Goal: Answer question/provide support

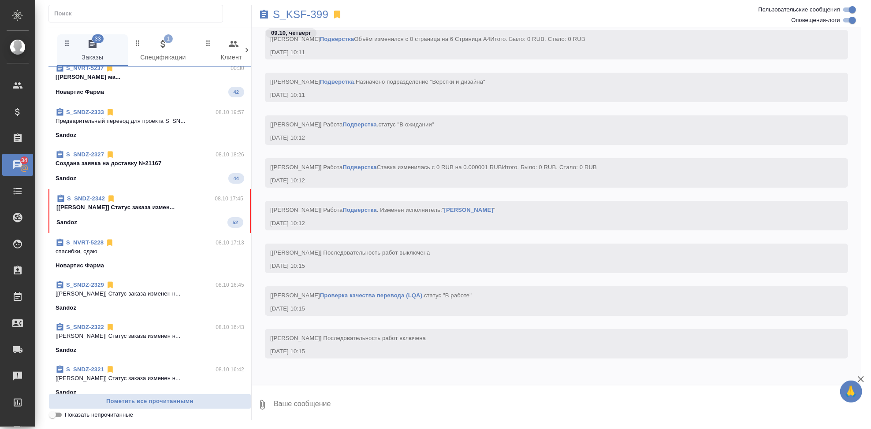
scroll to position [306, 0]
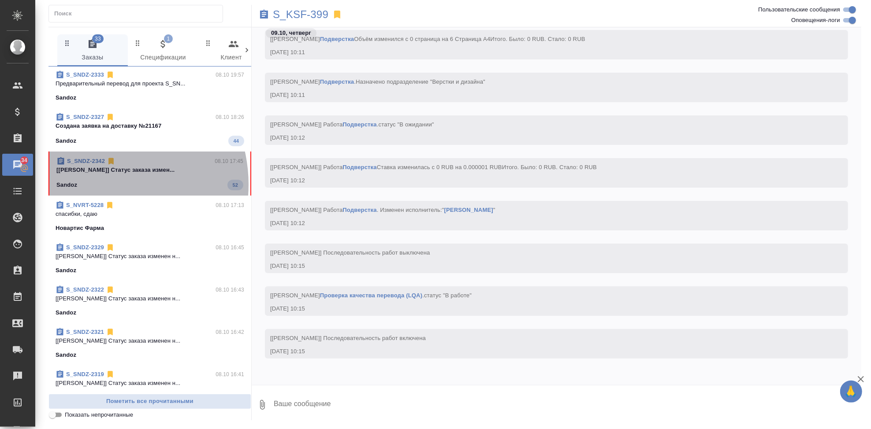
click at [98, 184] on div "Sandoz 52" at bounding box center [149, 185] width 187 height 11
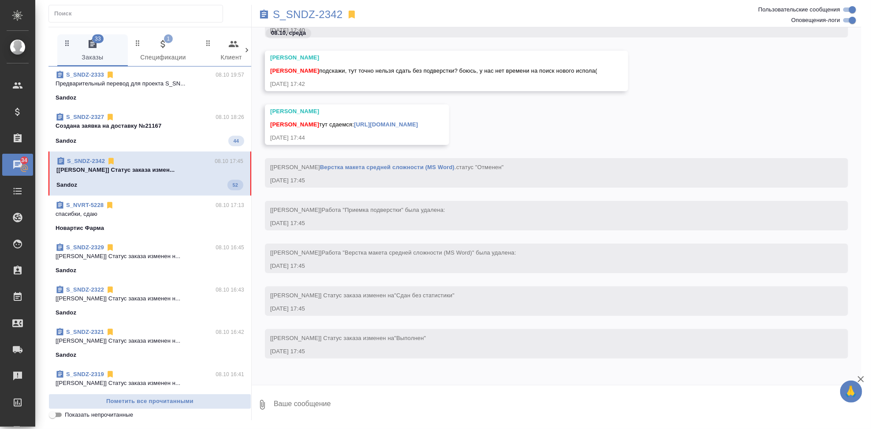
scroll to position [17625, 0]
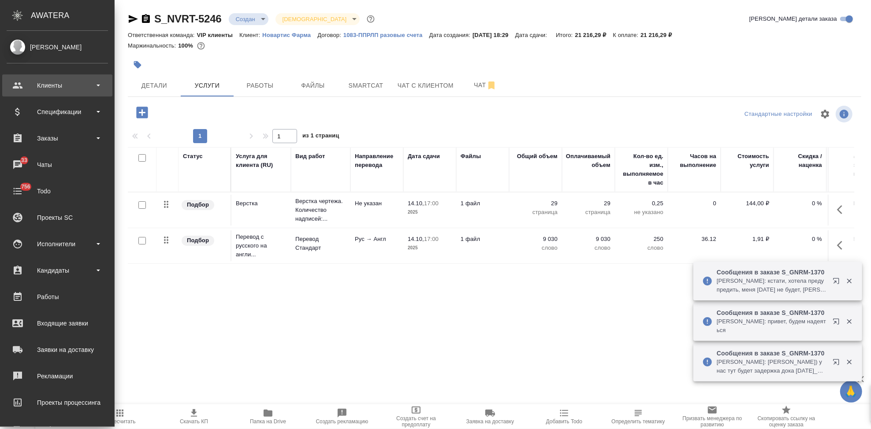
click at [28, 82] on div "Клиенты" at bounding box center [57, 85] width 101 height 13
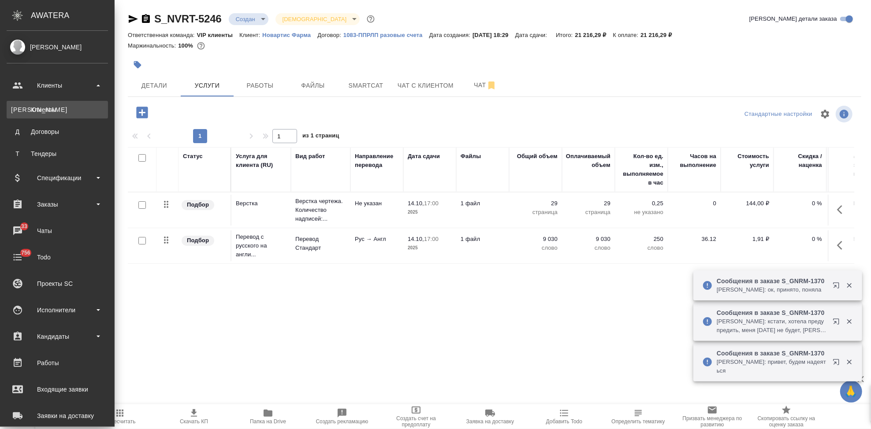
click at [45, 113] on div "Клиенты" at bounding box center [57, 109] width 93 height 9
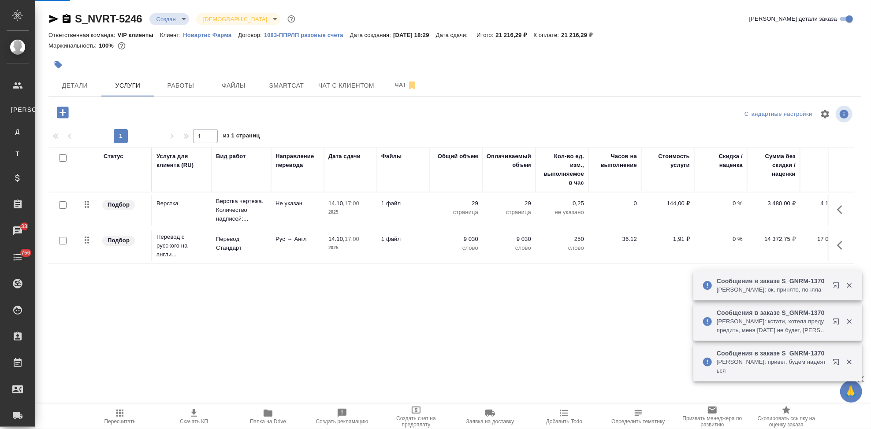
select select "RU"
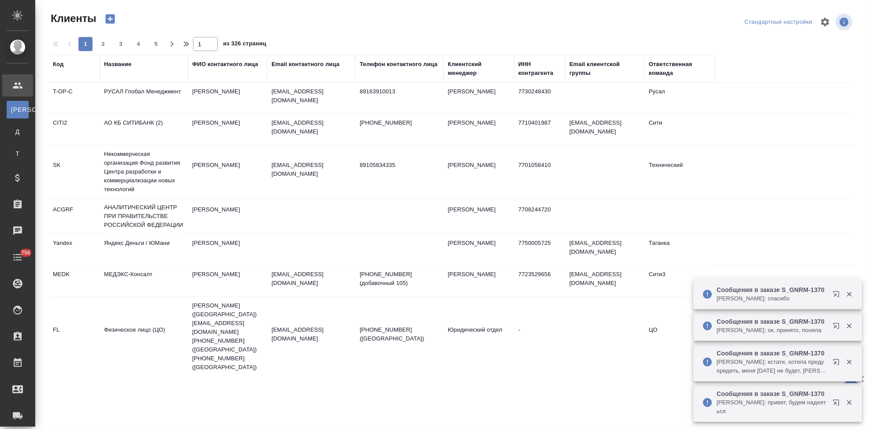
click at [61, 67] on div "Код" at bounding box center [58, 64] width 11 height 9
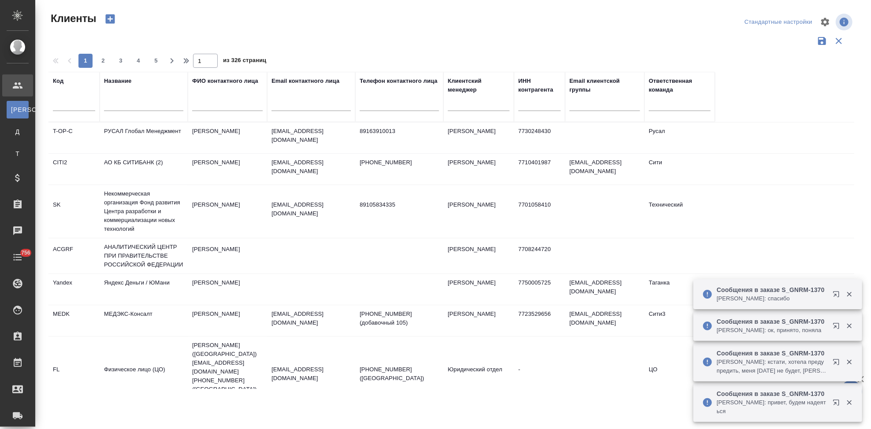
click at [59, 103] on input "text" at bounding box center [74, 105] width 42 height 11
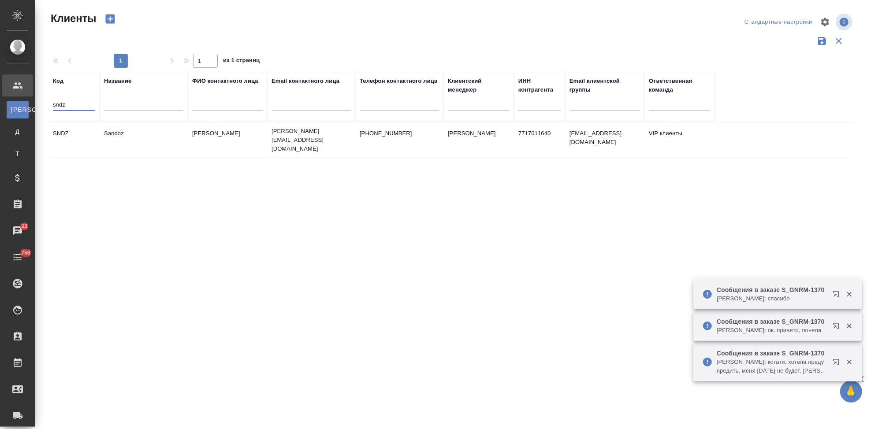
click at [198, 130] on td "Ковалец Ирина" at bounding box center [227, 140] width 79 height 31
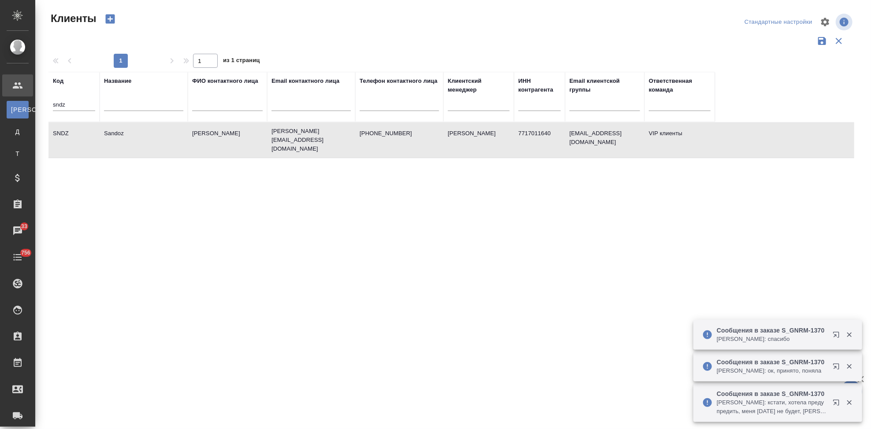
click at [198, 130] on td "Ковалец Ирина" at bounding box center [227, 140] width 79 height 31
click at [85, 102] on input "sndz" at bounding box center [74, 105] width 42 height 11
type input "s"
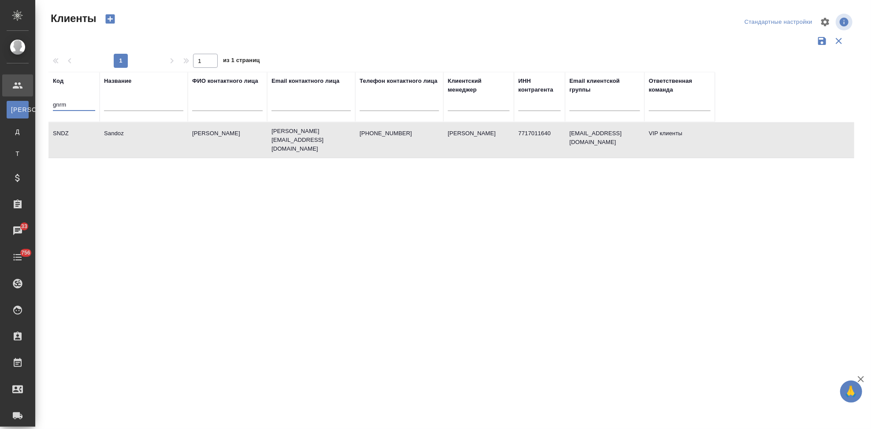
type input "gnrm"
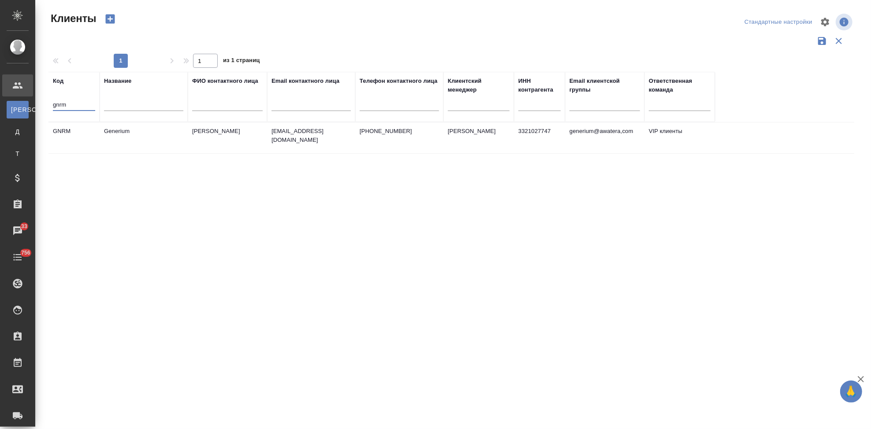
click at [282, 147] on td "emastakhova@generium.ru" at bounding box center [311, 137] width 88 height 31
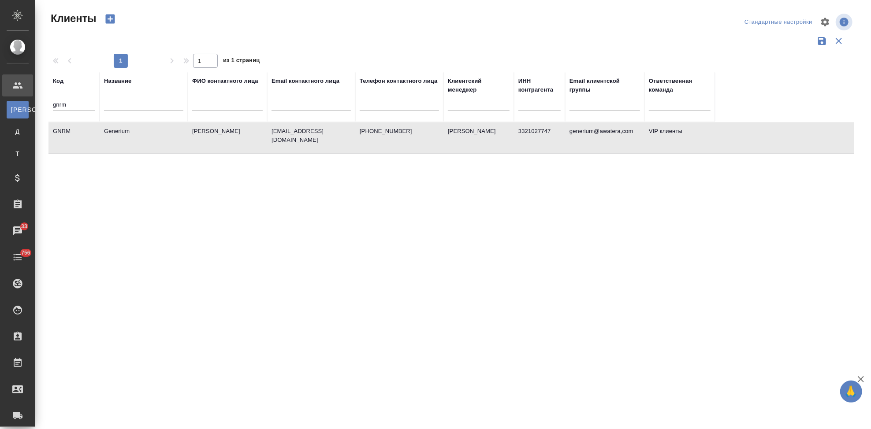
click at [282, 147] on td "emastakhova@generium.ru" at bounding box center [311, 137] width 88 height 31
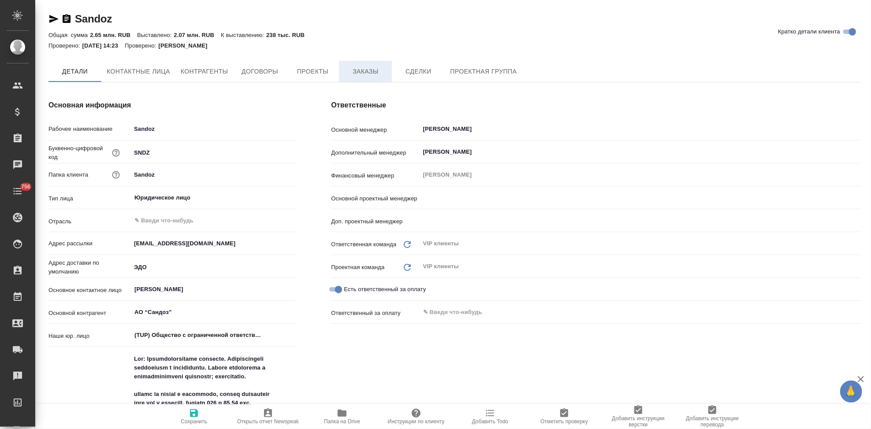
type textarea "x"
type input "[PERSON_NAME]"
type input "Грабко Мария"
click at [365, 80] on button "Заказы" at bounding box center [365, 72] width 53 height 22
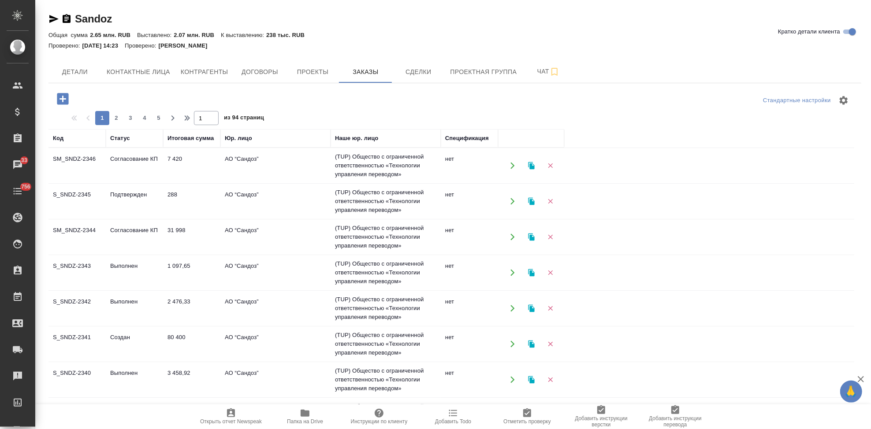
click at [140, 205] on td "Подтвержден" at bounding box center [134, 201] width 57 height 31
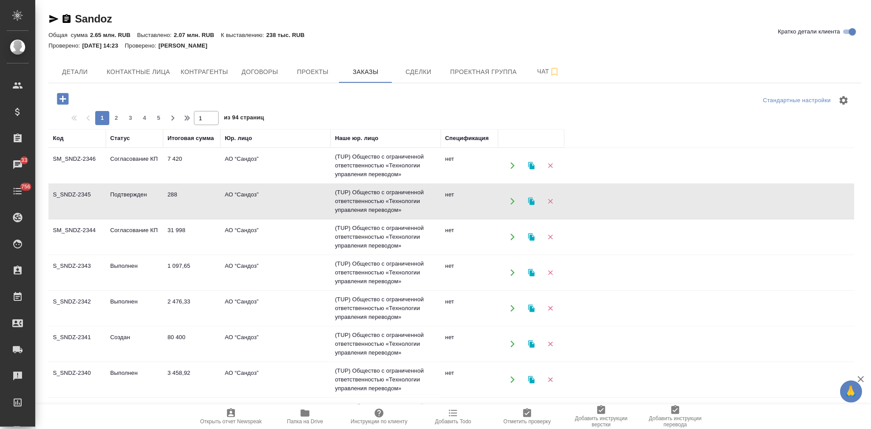
click at [140, 205] on td "Подтвержден" at bounding box center [134, 201] width 57 height 31
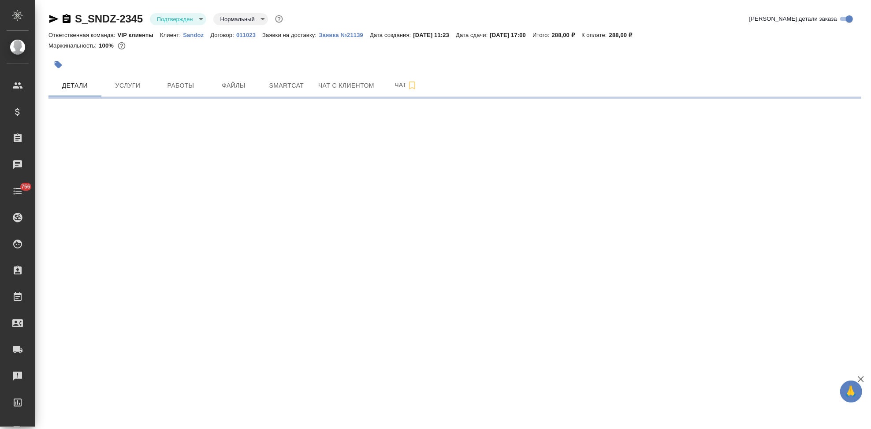
select select "RU"
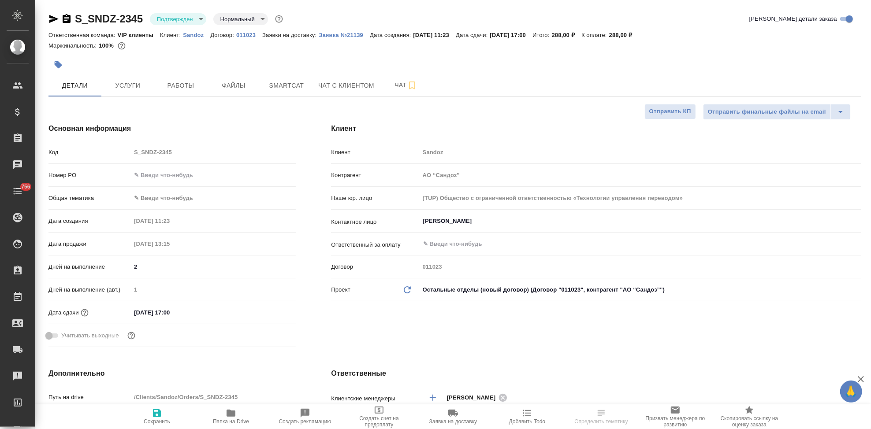
type textarea "x"
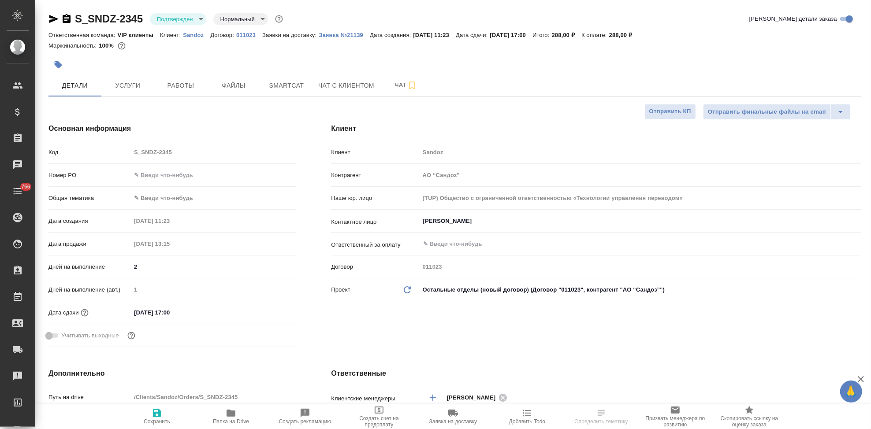
type textarea "x"
drag, startPoint x: 144, startPoint y: 17, endPoint x: 69, endPoint y: 17, distance: 75.8
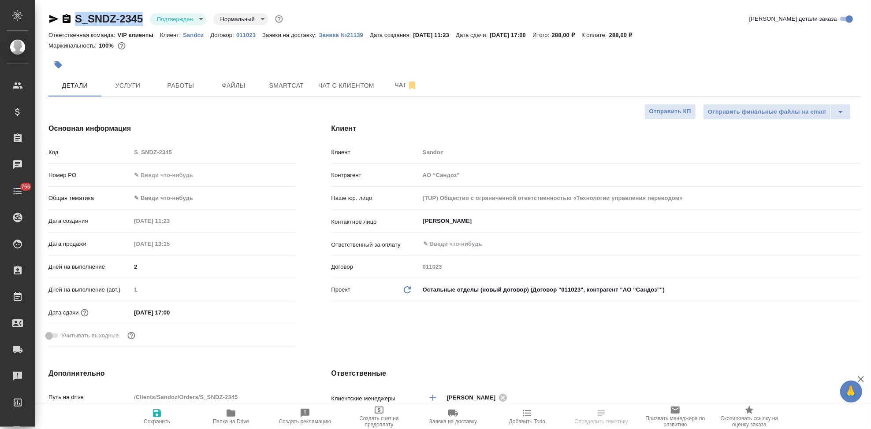
click at [69, 17] on div "S_SNDZ-2345 Подтвержден confirmed Нормальный normal" at bounding box center [166, 19] width 236 height 14
copy link "S_SNDZ-2345"
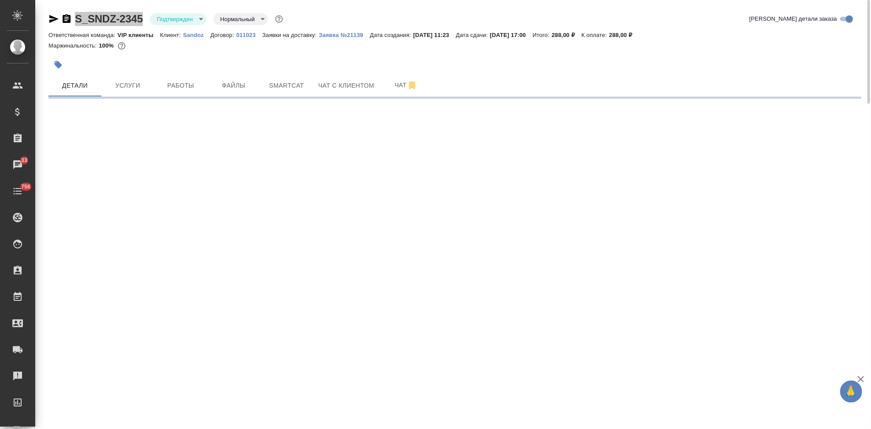
select select "RU"
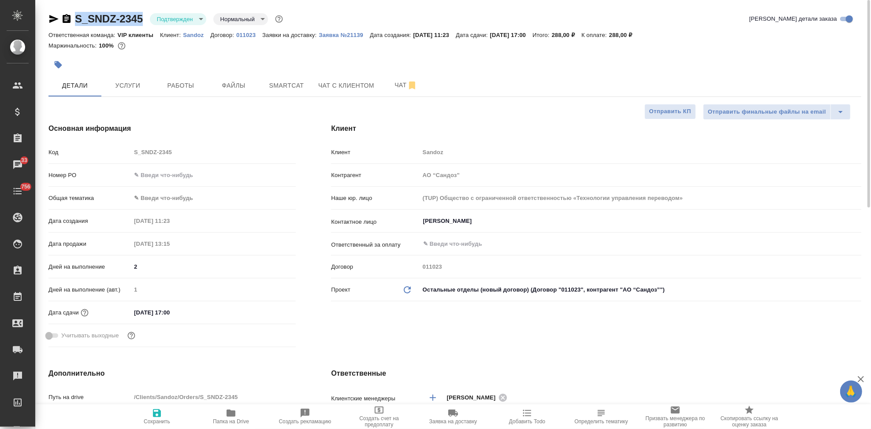
type textarea "x"
click at [200, 21] on body "🙏 .cls-1 fill:#fff; AWATERA Kabargina Anna Клиенты Спецификации Заказы 33 Чаты …" at bounding box center [435, 214] width 871 height 429
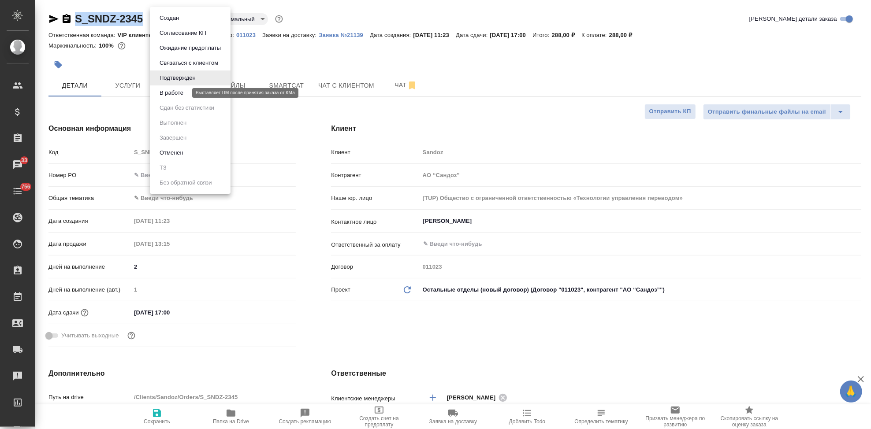
click at [185, 93] on button "В работе" at bounding box center [171, 93] width 29 height 10
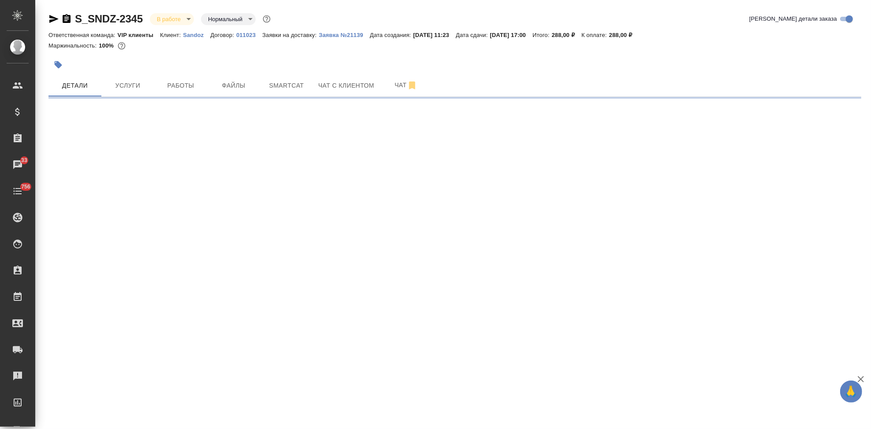
select select "RU"
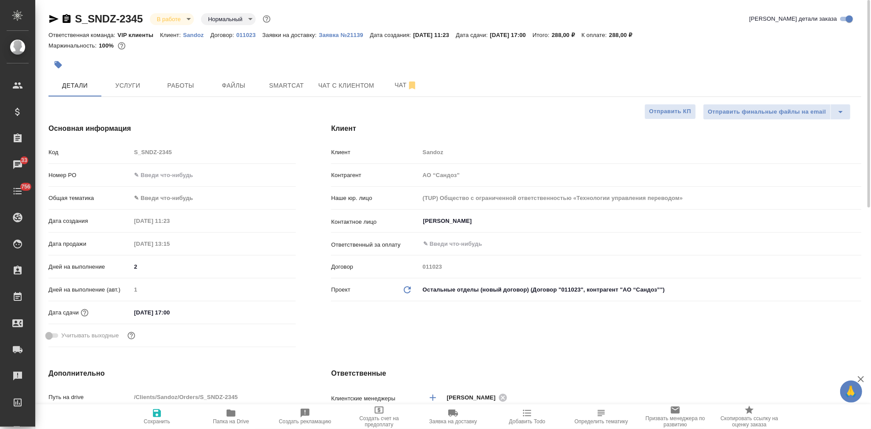
type textarea "x"
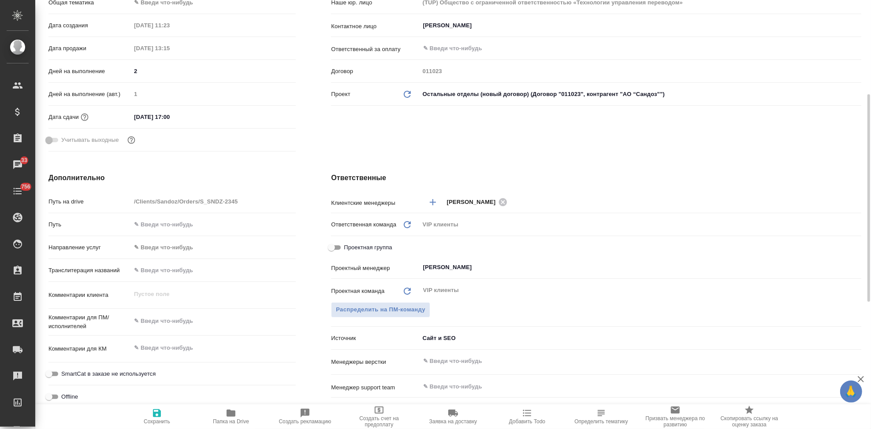
type textarea "x"
click at [170, 346] on textarea at bounding box center [213, 348] width 165 height 15
type textarea "x"
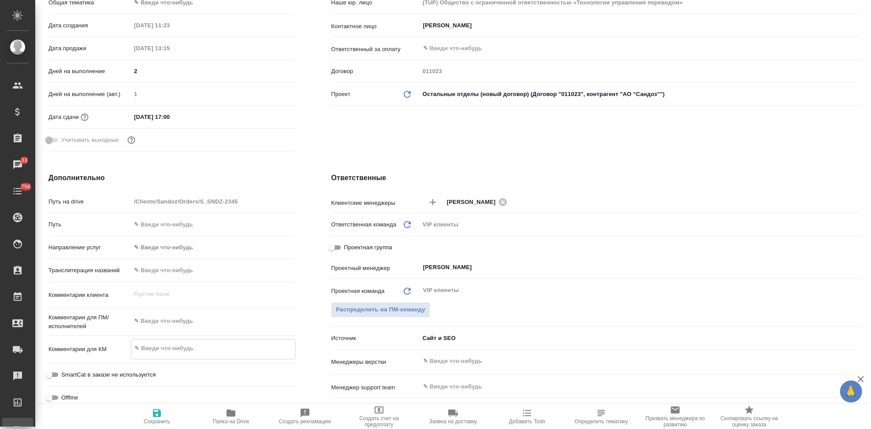
type textarea "x"
type textarea "с"
type textarea "x"
type textarea "сн"
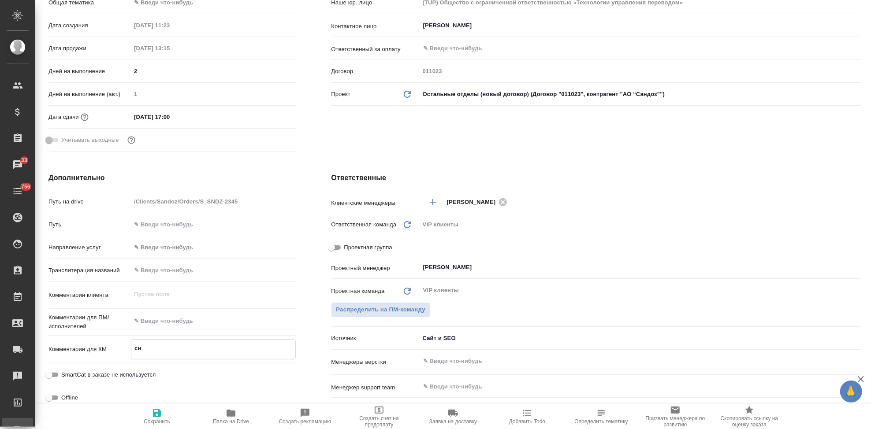
type textarea "x"
type textarea "сня"
type textarea "x"
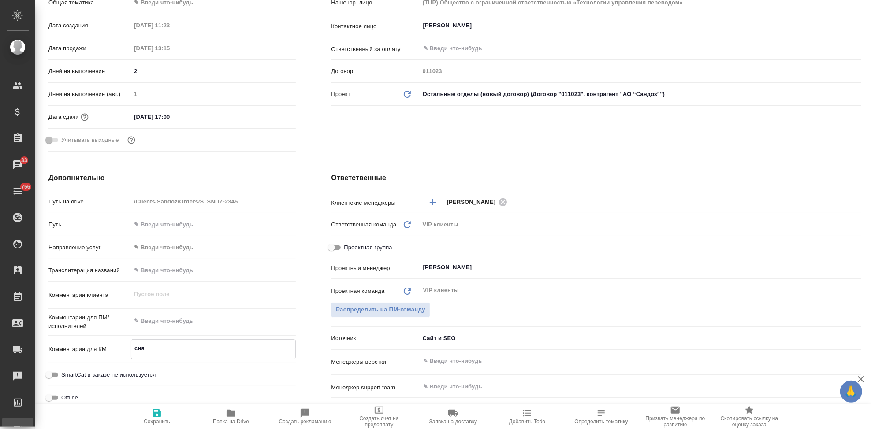
type textarea "x"
type textarea "снят"
type textarea "x"
type textarea "сня"
type textarea "x"
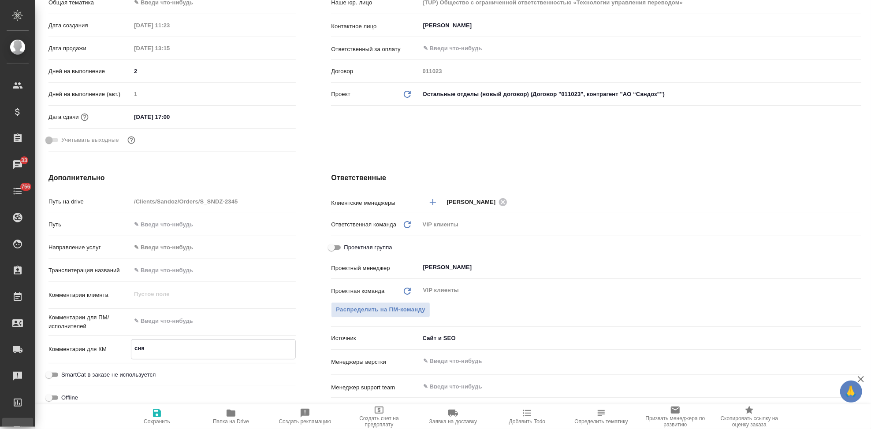
type textarea "x"
type textarea "сн"
type textarea "x"
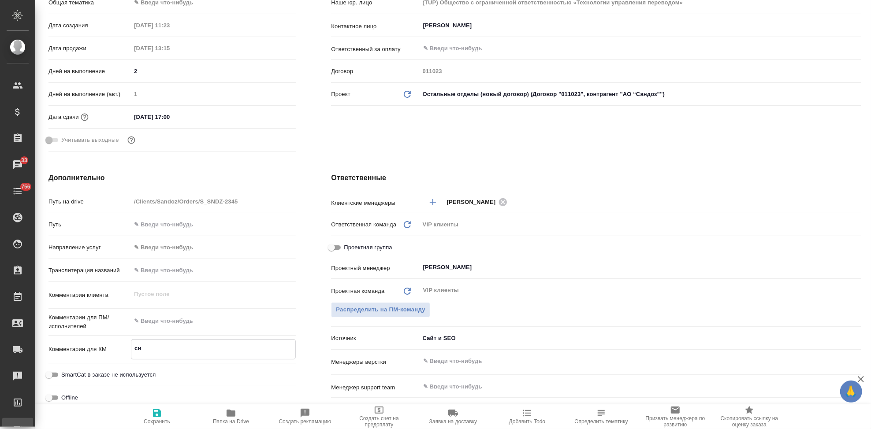
type textarea "x"
type textarea "с"
type textarea "x"
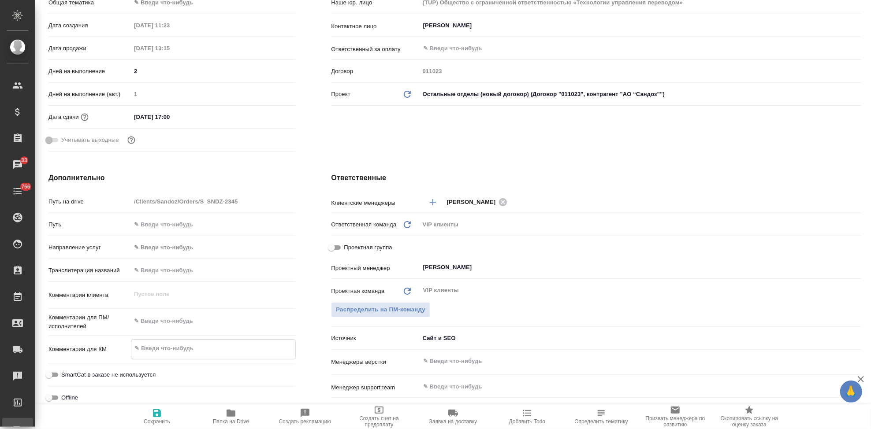
type textarea "x"
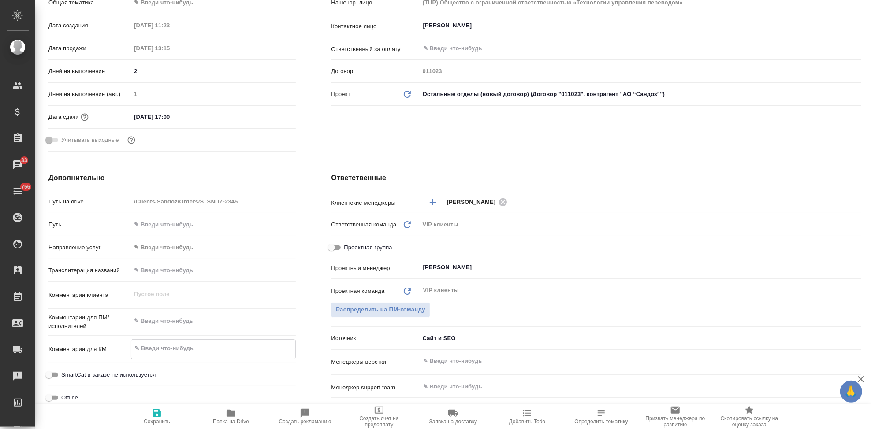
type textarea "x"
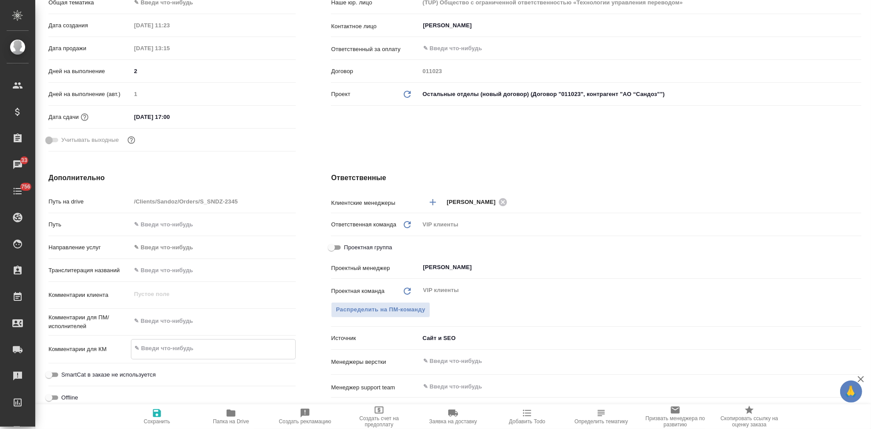
type textarea "x"
click at [185, 319] on textarea at bounding box center [213, 321] width 164 height 15
type textarea "с"
type textarea "x"
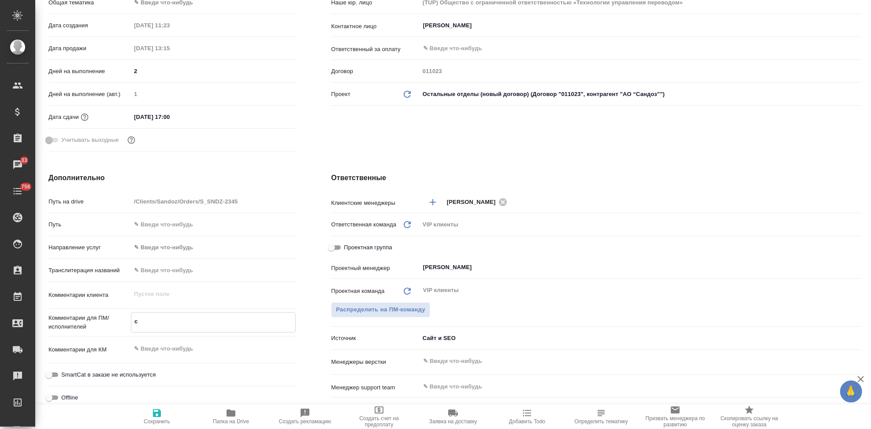
type textarea "x"
type textarea "сн"
type textarea "x"
type textarea "сня"
type textarea "x"
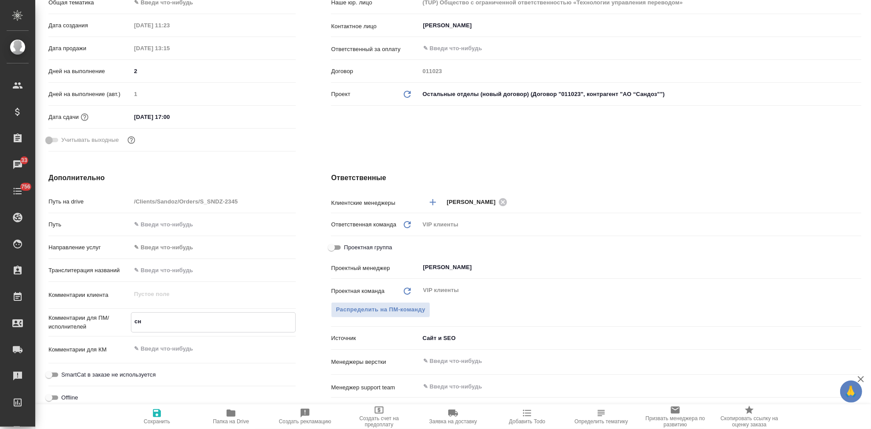
type textarea "x"
type textarea "снять"
type textarea "x"
type textarea "снять"
type textarea "x"
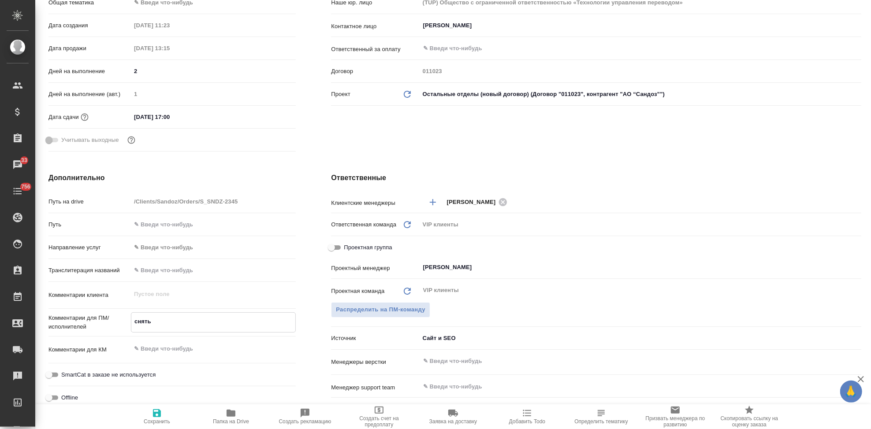
type textarea "x"
type textarea "снять 2"
type textarea "x"
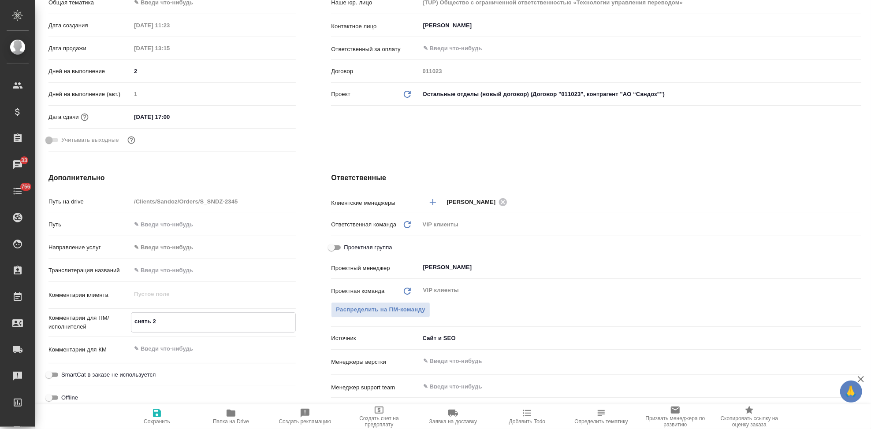
type textarea "снять"
type textarea "x"
type textarea "снять 1"
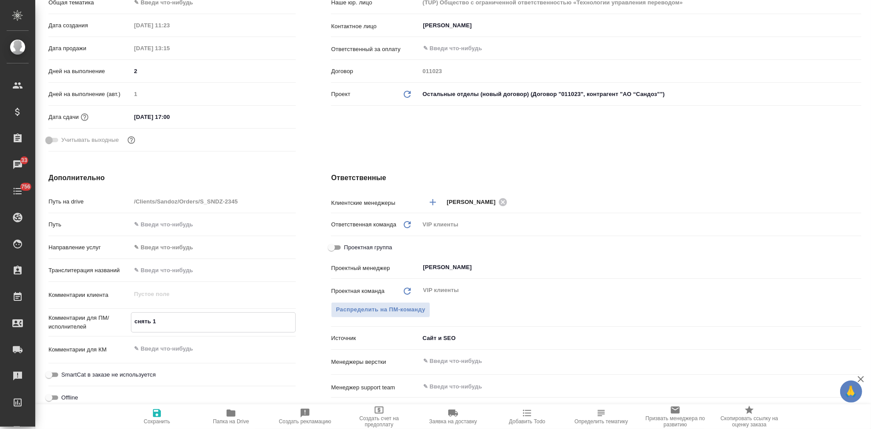
type textarea "x"
type textarea "снять 1 н"
type textarea "x"
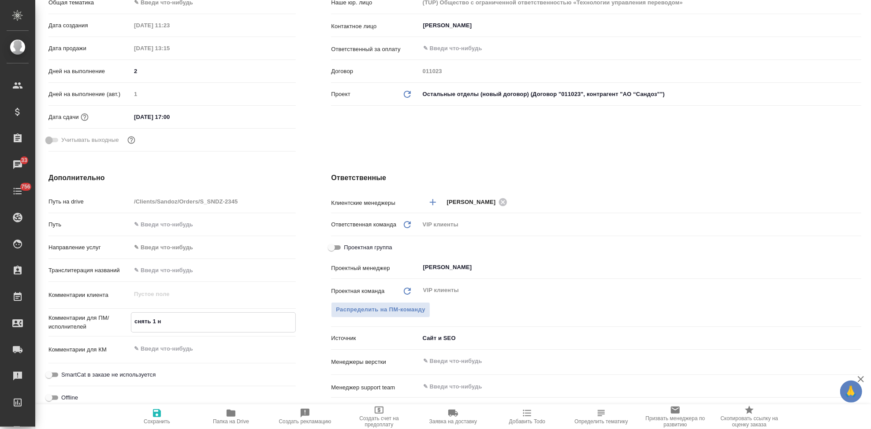
type textarea "x"
type textarea "снять 1 нз"
type textarea "x"
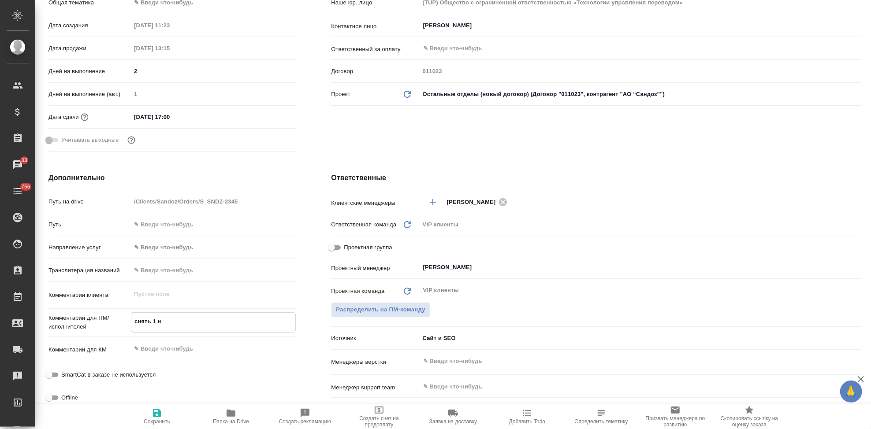
type textarea "x"
type textarea "снять 1 нзк"
type textarea "x"
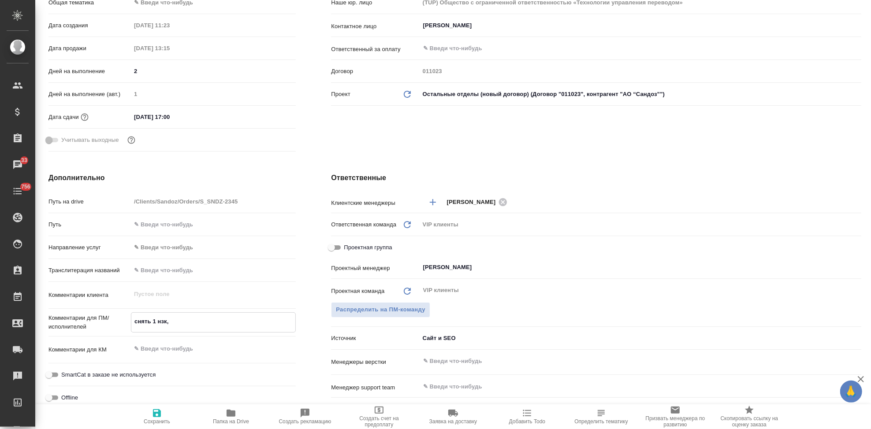
type textarea "снять 1 нзк,"
type textarea "x"
type textarea "снять 1 нзк, о"
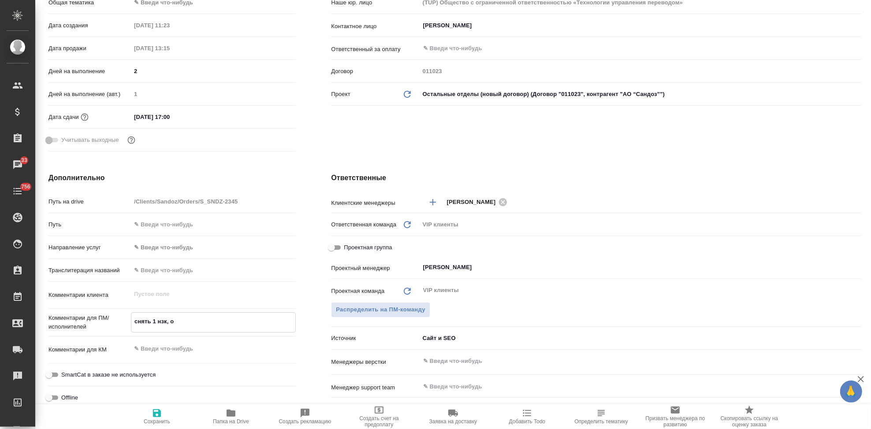
type textarea "x"
type textarea "снять 1 нзк, ор"
type textarea "x"
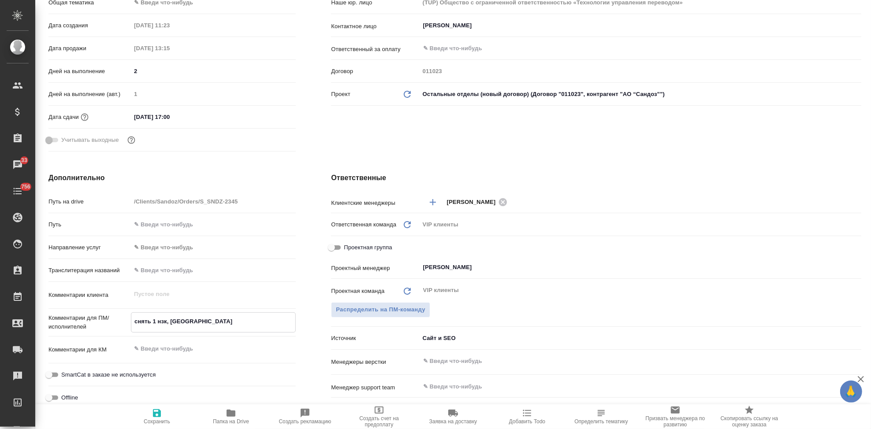
type textarea "снять 1 нзк, ори"
type textarea "x"
type textarea "снять 1 нзк, ориг"
type textarea "x"
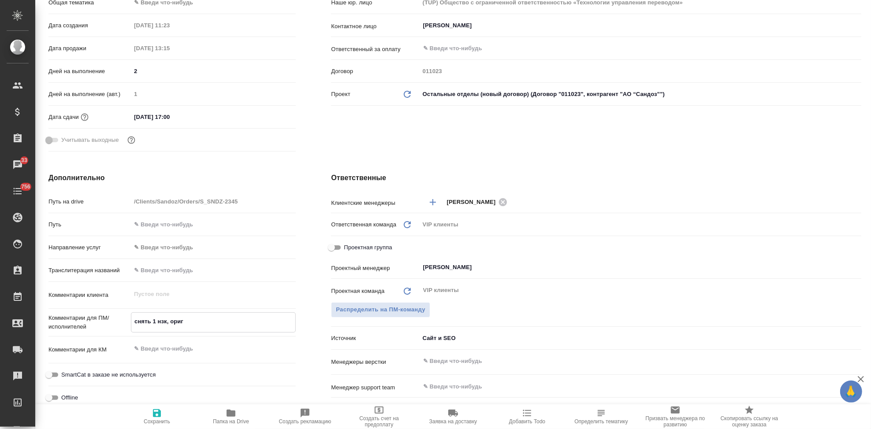
type textarea "x"
type textarea "снять 1 нзк, ориги"
type textarea "x"
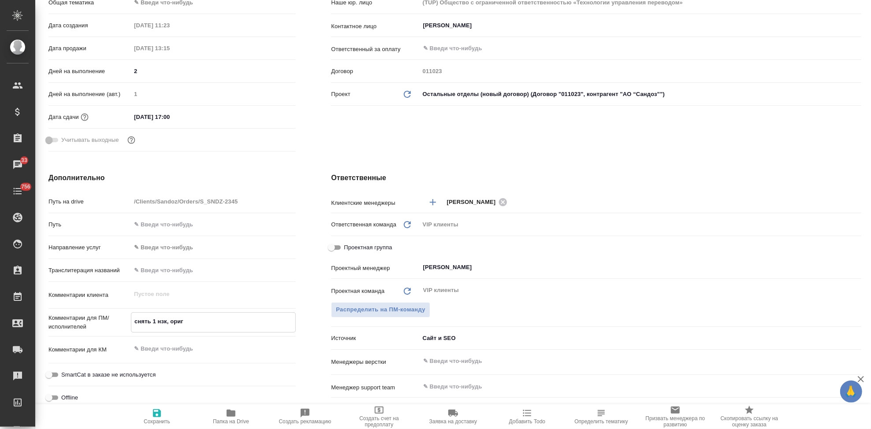
type textarea "x"
type textarea "снять 1 нзк, оригин"
type textarea "x"
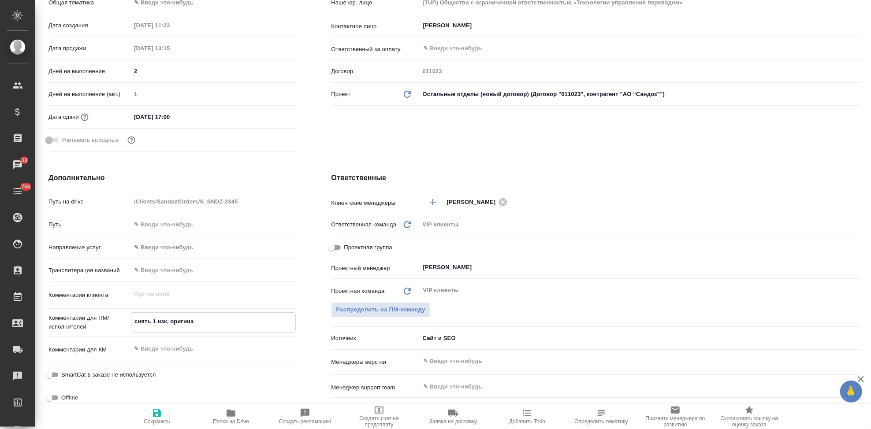
type textarea "снять 1 нзк, оригинал"
type textarea "x"
type textarea "снять 1 нзк, оригинал"
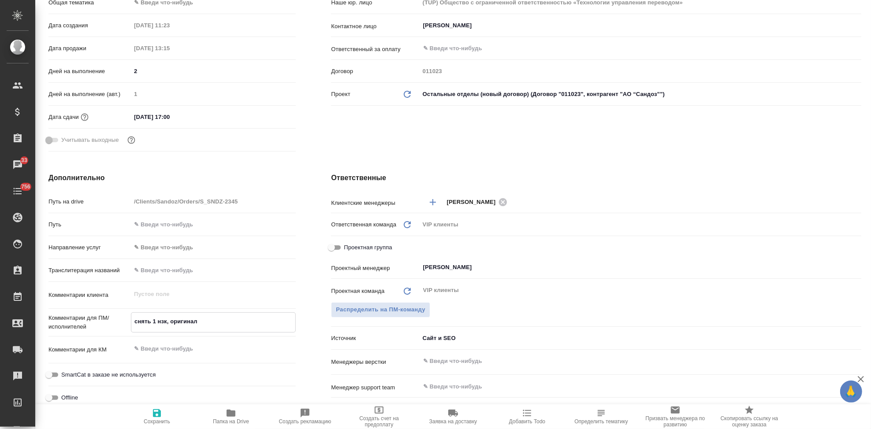
type textarea "x"
type textarea "снять 1 нзк, оригинал зща"
type textarea "x"
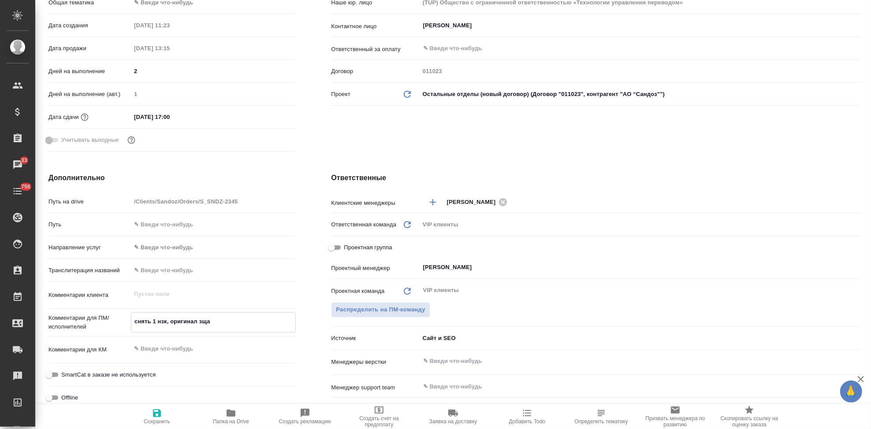
type textarea "x"
type textarea "снять 1 нзк, оригинал зщ"
type textarea "x"
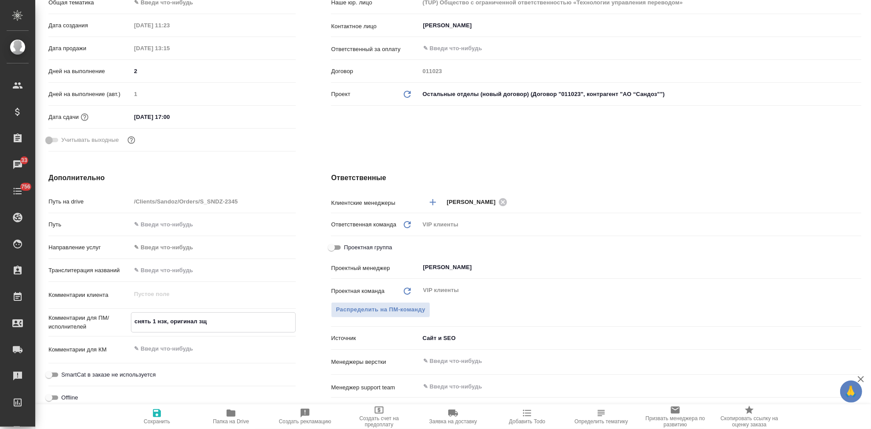
type textarea "x"
type textarea "снять 1 нзк, оригинал з"
type textarea "x"
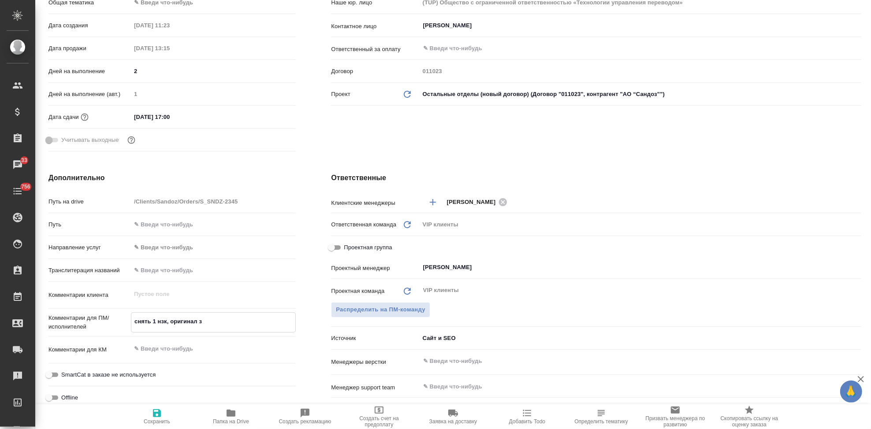
type textarea "x"
type textarea "снять 1 нзк, оригинал за"
type textarea "x"
type textarea "снять 1 нзк, оригинал заб"
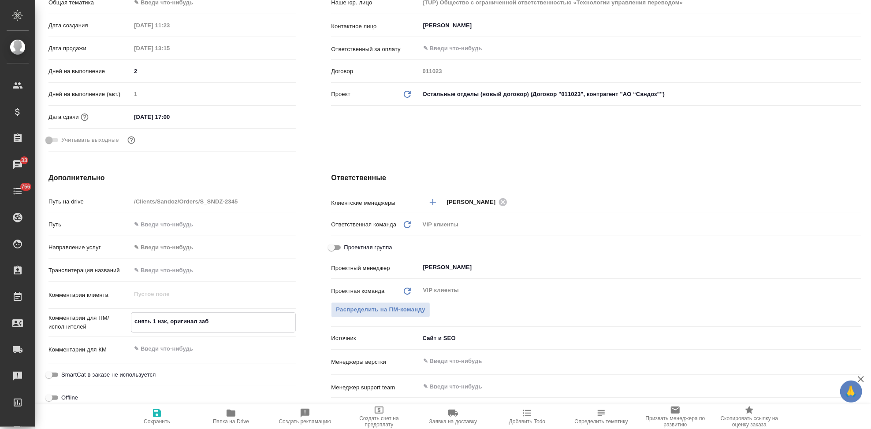
type textarea "x"
type textarea "снять 1 нзк, оригинал забр"
type textarea "x"
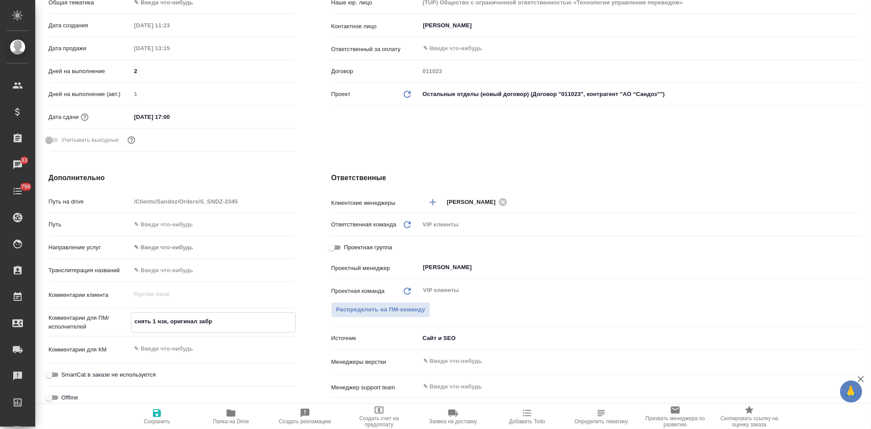
type textarea "x"
type textarea "снять 1 нзк, оригинал забра"
type textarea "x"
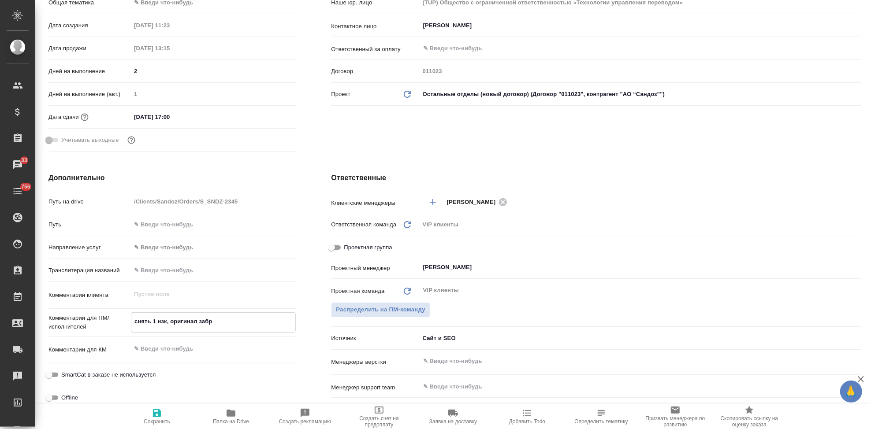
type textarea "x"
type textarea "снять 1 нзк, оригинал забрал"
type textarea "x"
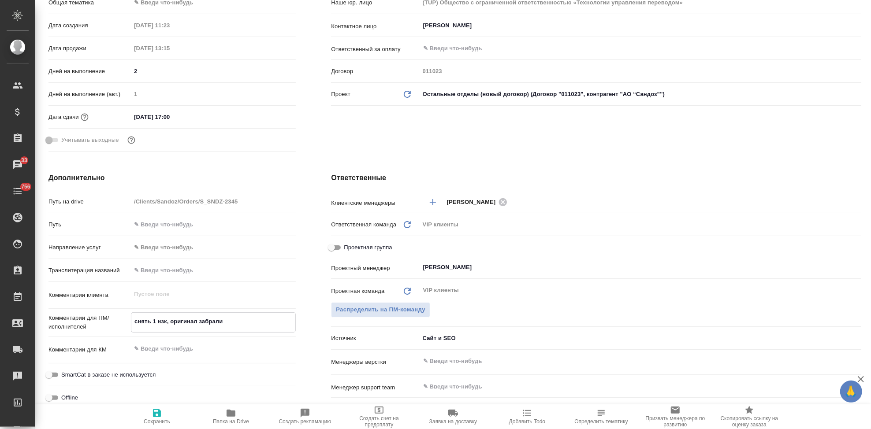
type textarea "снять 1 нзк, оригинал забрали"
type textarea "x"
type textarea "снять 1 нзк, оригинал забрали 8"
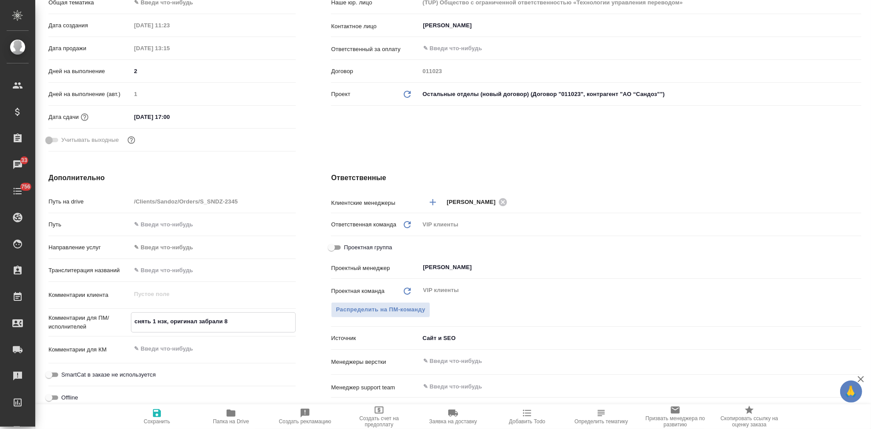
type textarea "x"
type textarea "снять 1 нзк, оригинал забрали 8"
type textarea "x"
type textarea "снять 1 нзк, оригинал забрали 8"
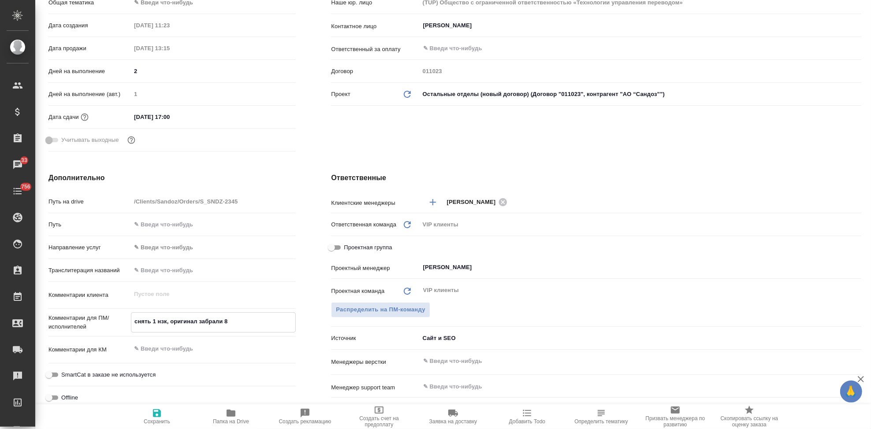
type textarea "x"
type textarea "снять 1 нзк, оригинал забрали 8.ю"
type textarea "x"
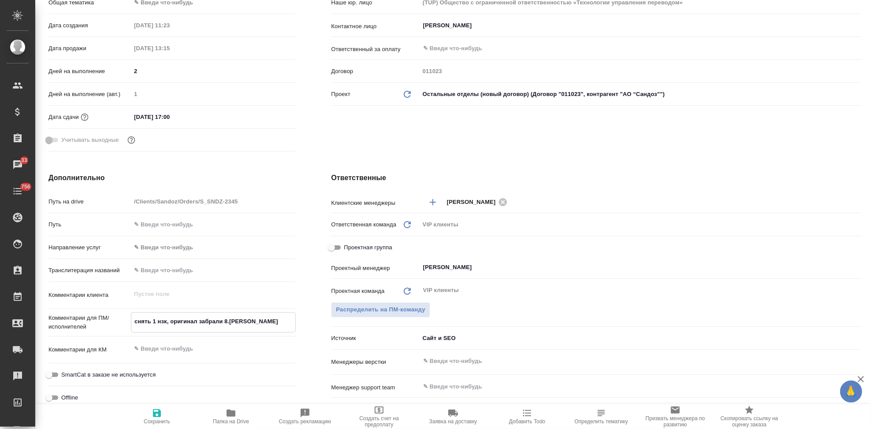
type textarea "x"
type textarea "снять 1 нзк, оригинал забрали 8."
type textarea "x"
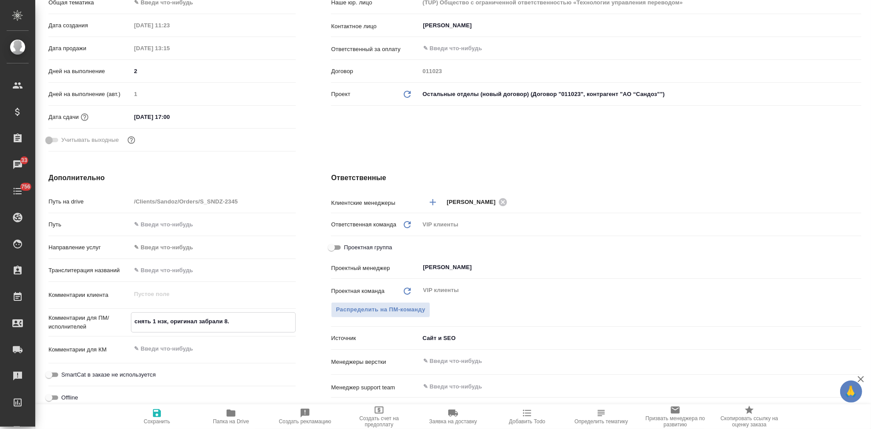
type textarea "x"
type textarea "снять 1 нзк, оригинал забрали 8"
type textarea "x"
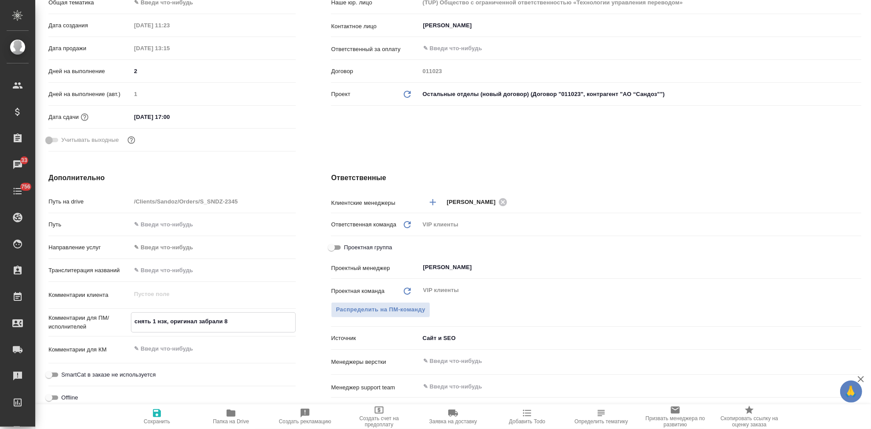
type textarea "снять 1 нзк, оригинал забрали"
type textarea "x"
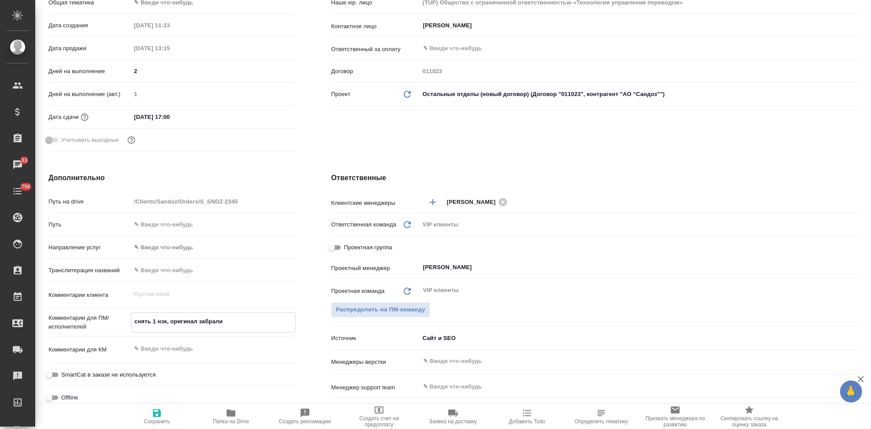
type textarea "снять 1 нзк, оригинал забрали"
type textarea "x"
type textarea "снять 1 нзк, оригинал забрали о"
type textarea "x"
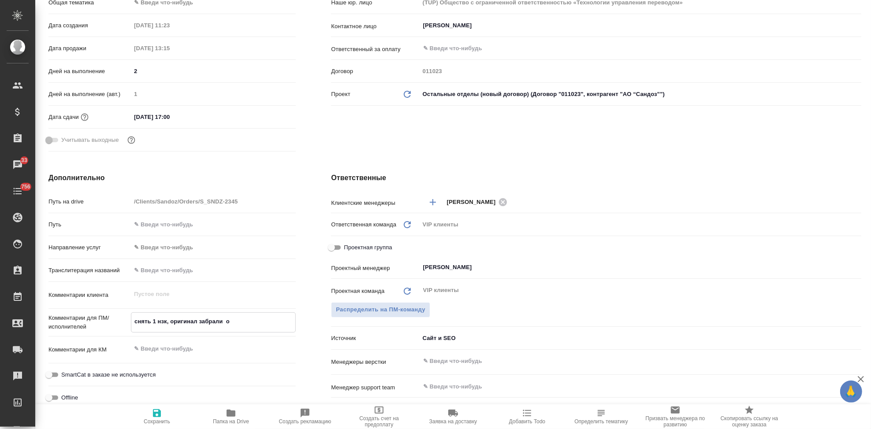
type textarea "x"
type textarea "снять 1 нзк, оригинал забрали"
type textarea "x"
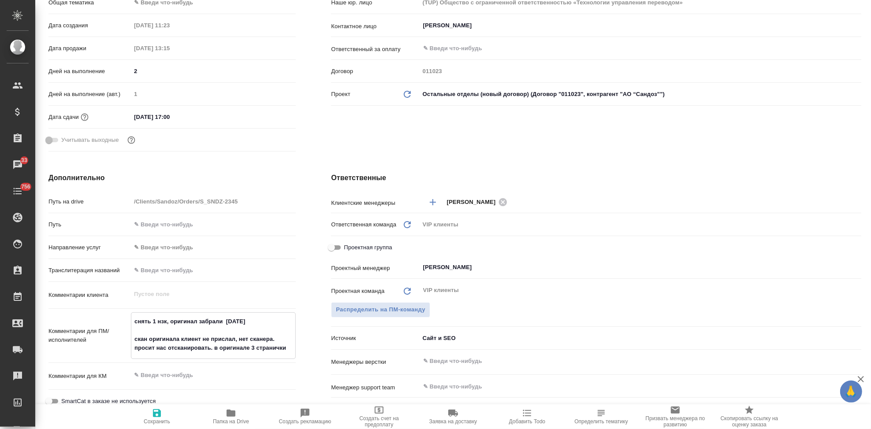
click at [159, 419] on span "Сохранить" at bounding box center [157, 422] width 26 height 6
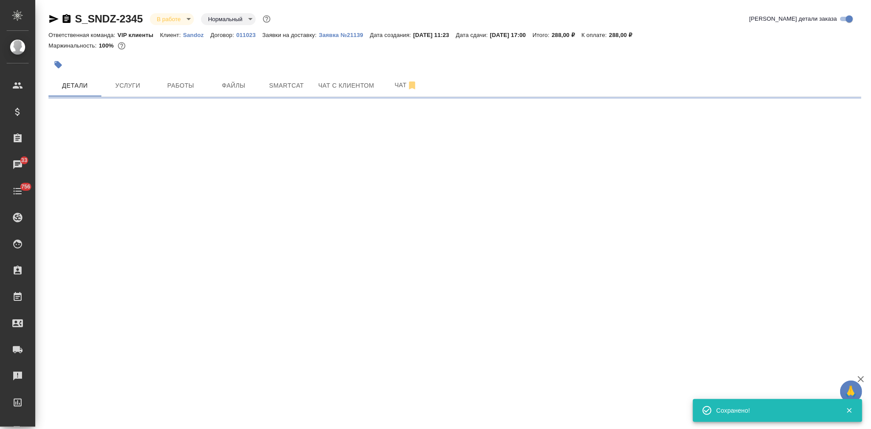
scroll to position [0, 0]
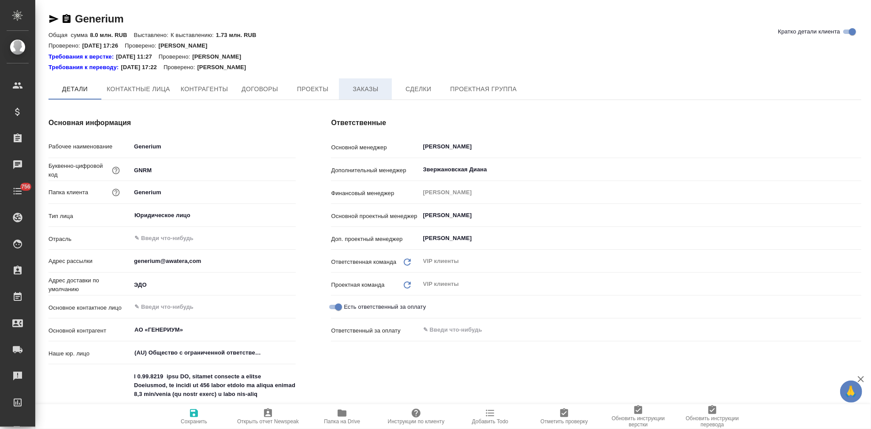
click at [359, 90] on span "Заказы" at bounding box center [365, 89] width 42 height 11
type textarea "x"
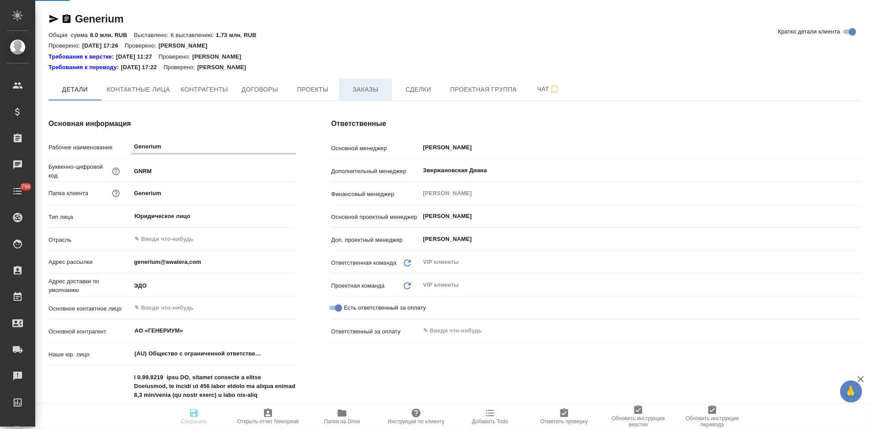
type textarea "x"
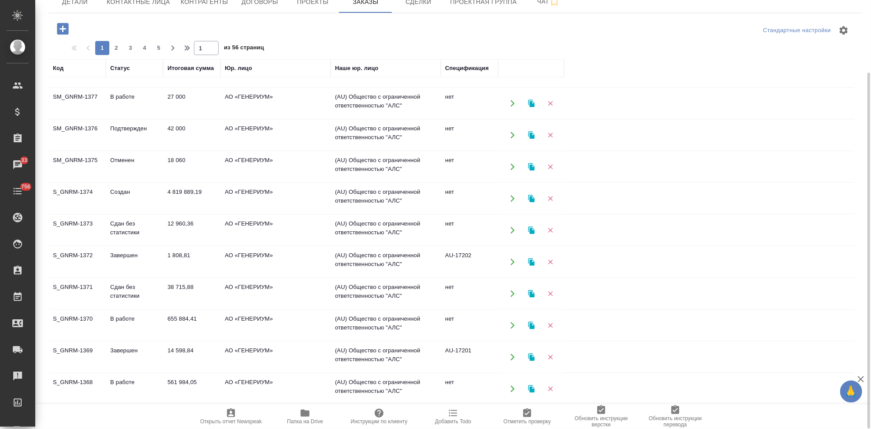
scroll to position [468, 0]
click at [113, 48] on span "2" at bounding box center [116, 48] width 14 height 9
type input "2"
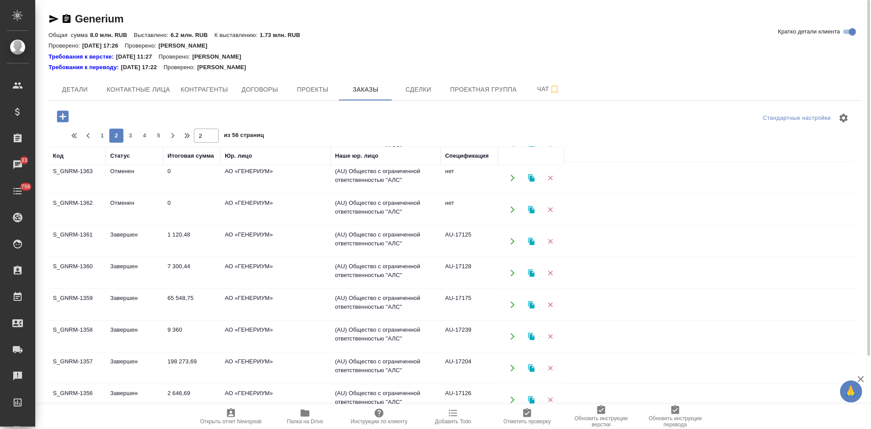
scroll to position [126, 0]
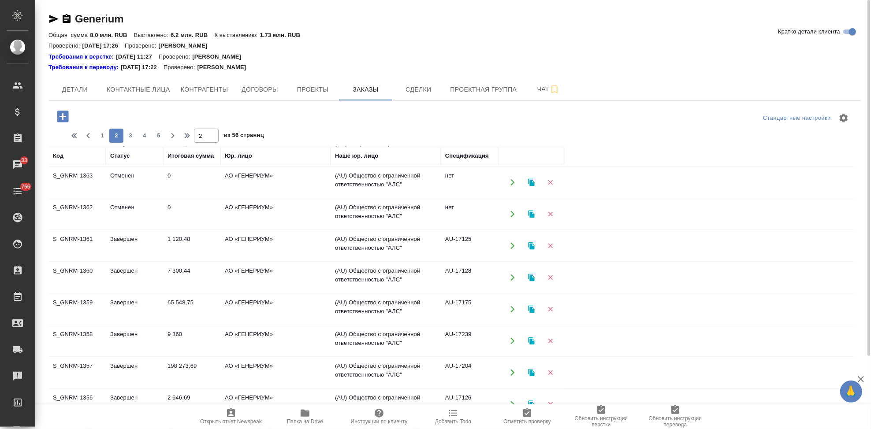
drag, startPoint x: 120, startPoint y: 269, endPoint x: 119, endPoint y: 288, distance: 18.9
drag, startPoint x: 119, startPoint y: 288, endPoint x: 115, endPoint y: 308, distance: 20.0
click at [115, 308] on td "Завершен" at bounding box center [134, 309] width 57 height 31
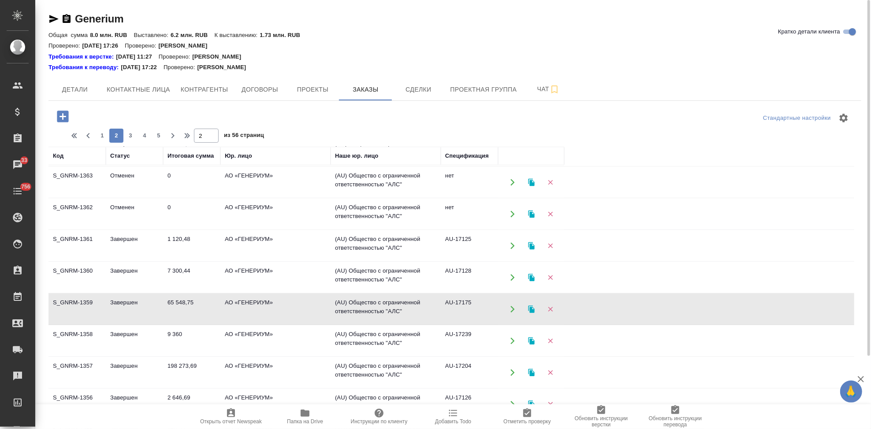
click at [119, 308] on td "Завершен" at bounding box center [134, 309] width 57 height 31
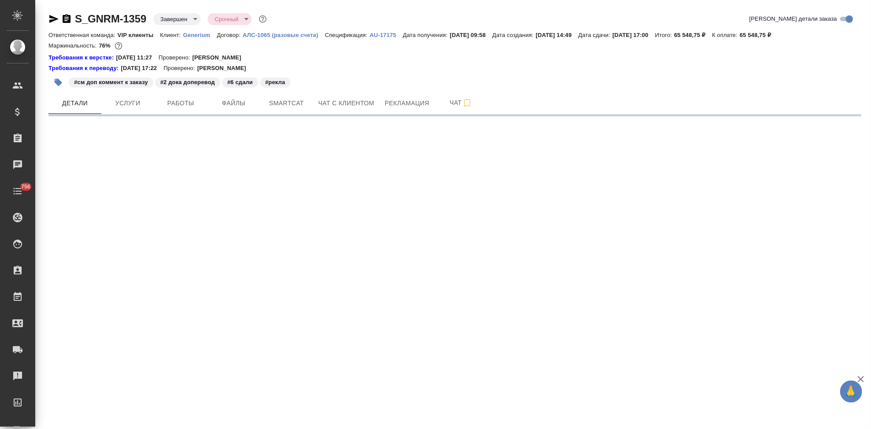
select select "RU"
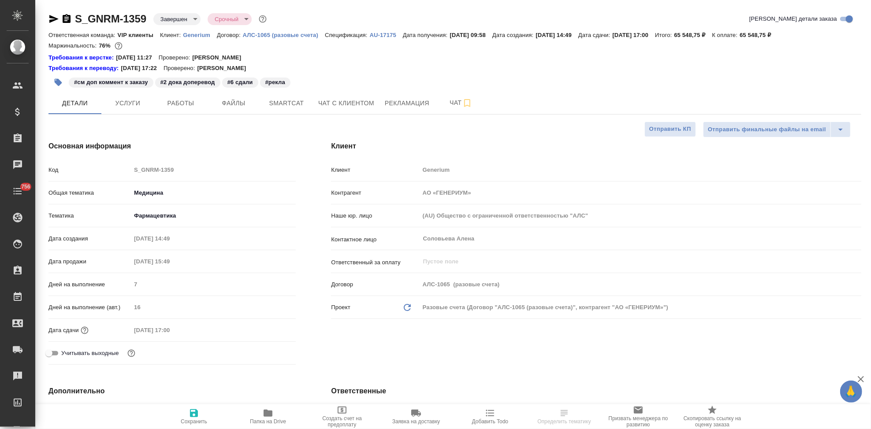
type textarea "x"
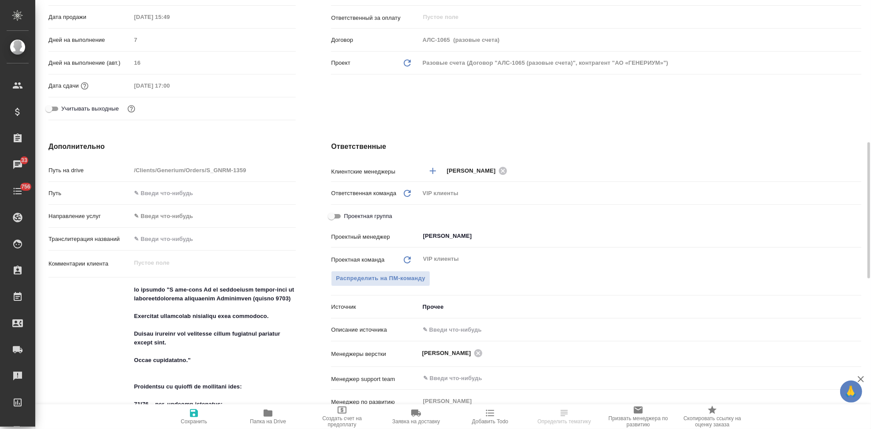
scroll to position [342, 0]
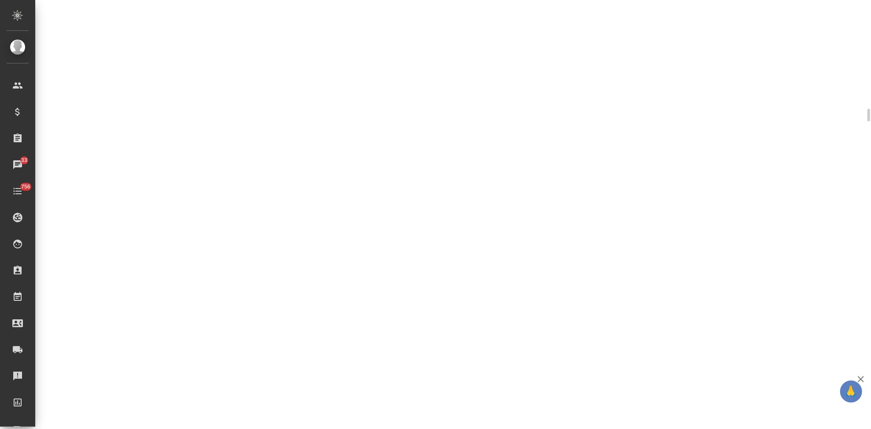
select select "RU"
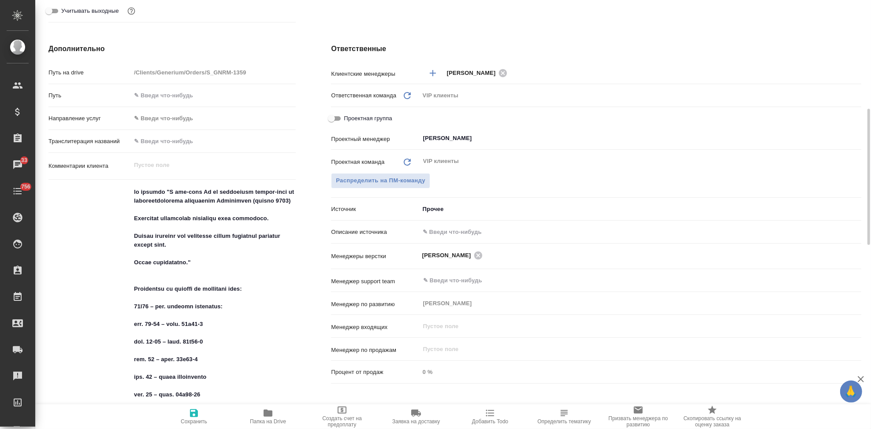
type textarea "x"
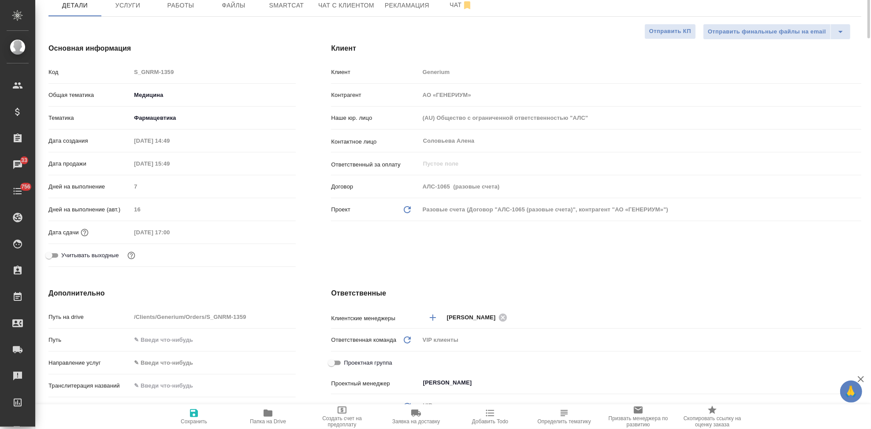
scroll to position [0, 0]
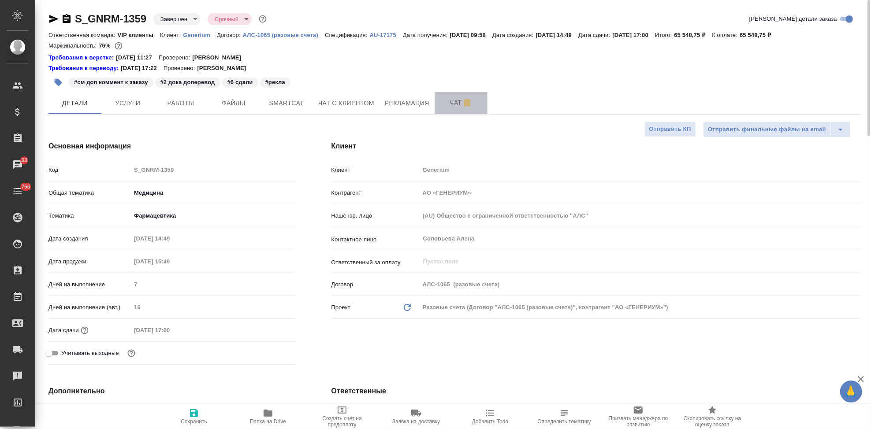
click at [451, 104] on span "Чат" at bounding box center [461, 102] width 42 height 11
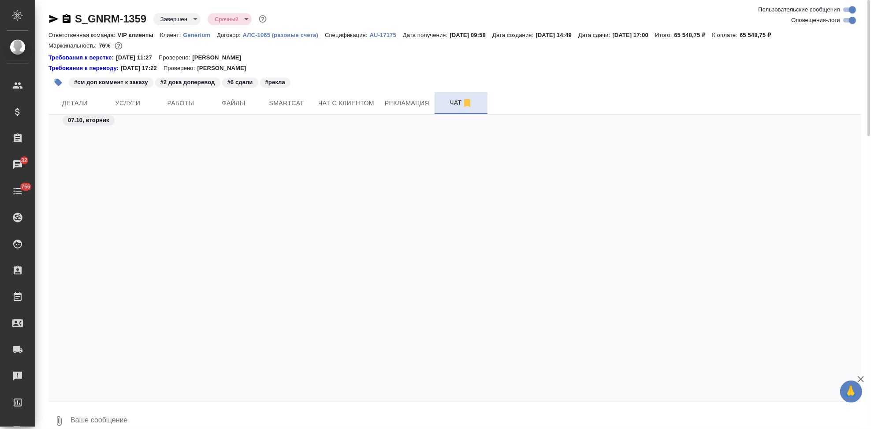
scroll to position [149044, 0]
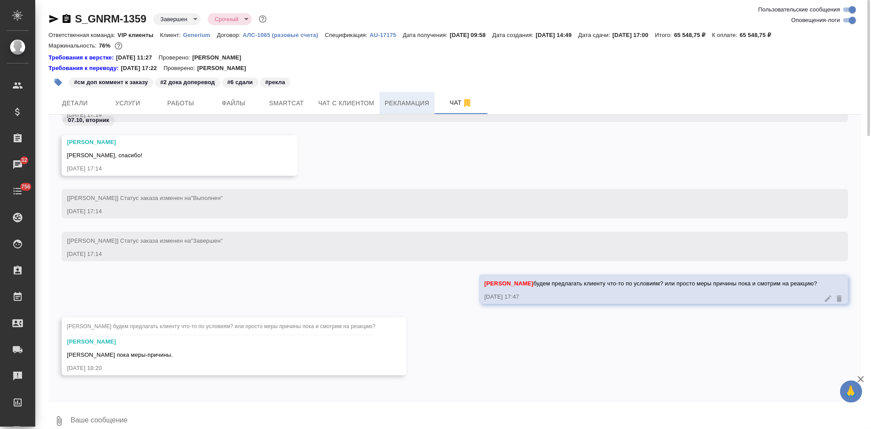
click at [392, 96] on button "Рекламация" at bounding box center [406, 103] width 55 height 22
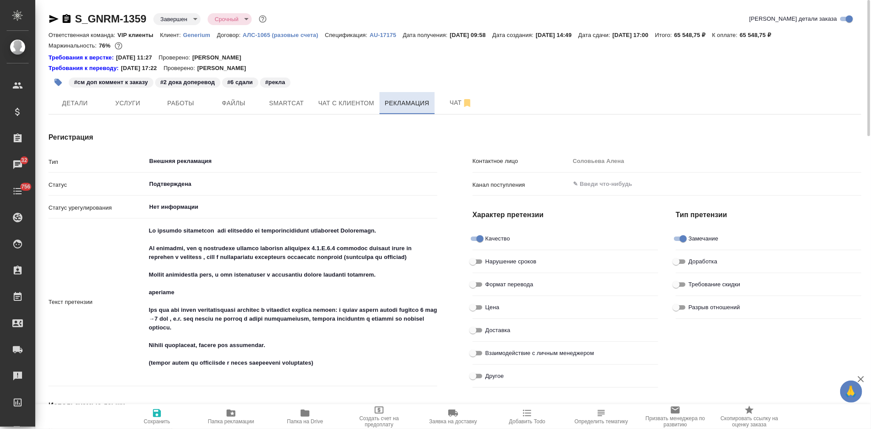
type input "Никитина Полина"
type textarea "x"
type input "Соловьева Елена"
type input "Кабаргина Анна"
drag, startPoint x: 148, startPoint y: 19, endPoint x: 81, endPoint y: 19, distance: 67.0
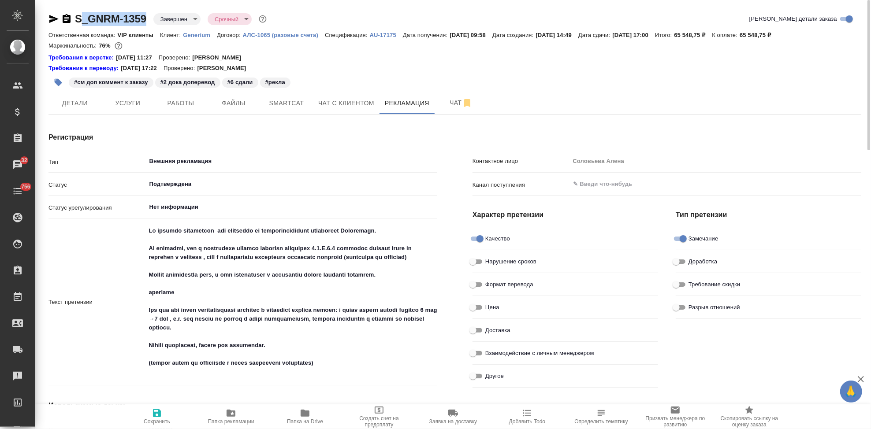
click at [81, 19] on div "S_GNRM-1359 Завершен closed Срочный urgent" at bounding box center [158, 19] width 220 height 14
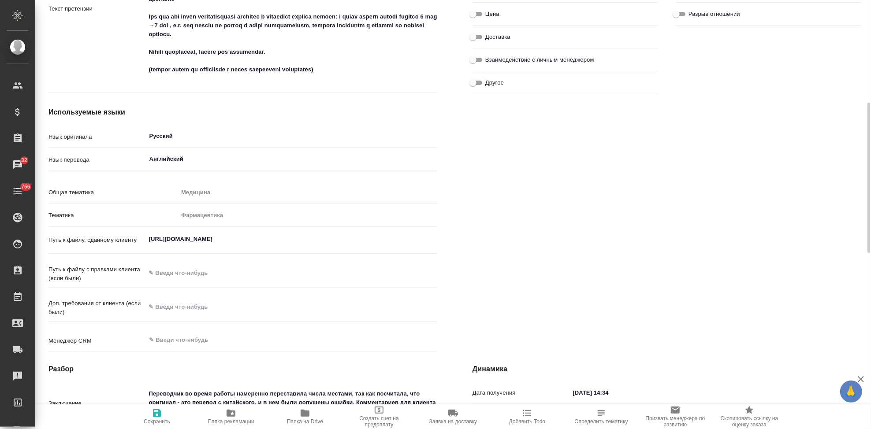
scroll to position [489, 0]
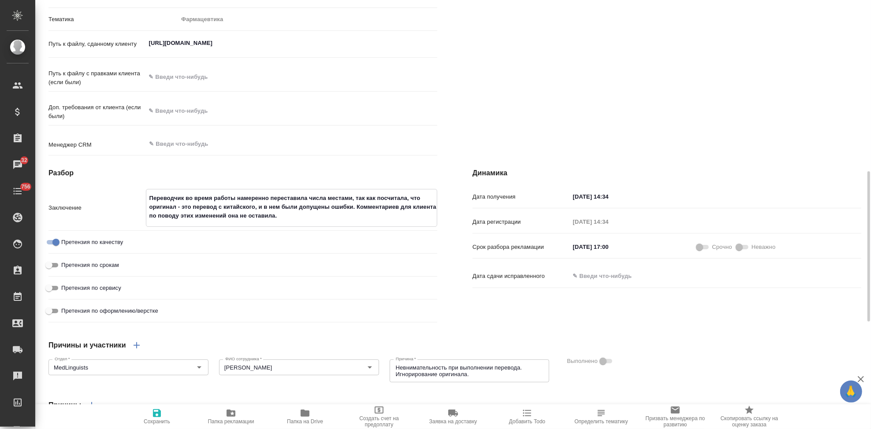
drag, startPoint x: 278, startPoint y: 231, endPoint x: 142, endPoint y: 214, distance: 136.3
click at [142, 214] on div "Заключение Переводчик во время работы намеренно переставила числа местами, так …" at bounding box center [242, 208] width 389 height 38
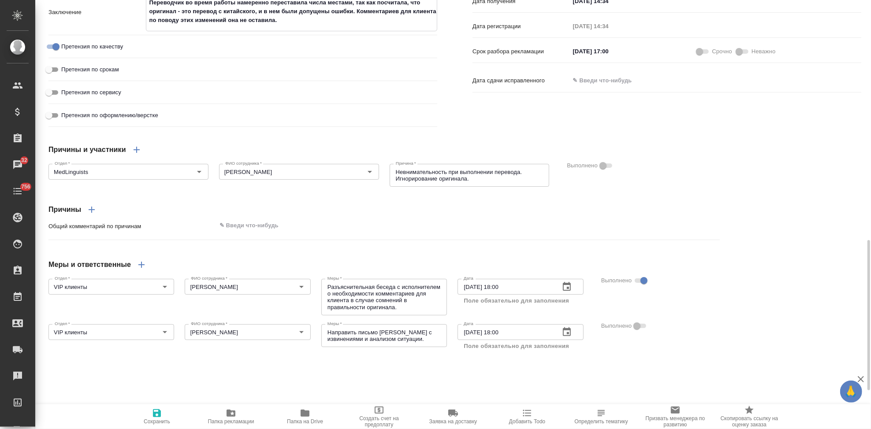
scroll to position [783, 0]
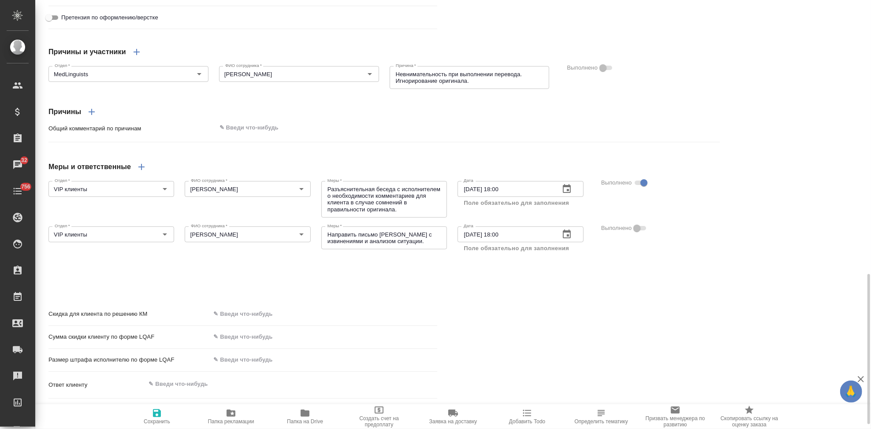
type textarea "x"
drag, startPoint x: 398, startPoint y: 227, endPoint x: 326, endPoint y: 206, distance: 75.4
click at [326, 206] on div "Разъяснительная беседа с исполнителем о необходимости комментариев для клиента …" at bounding box center [384, 198] width 126 height 37
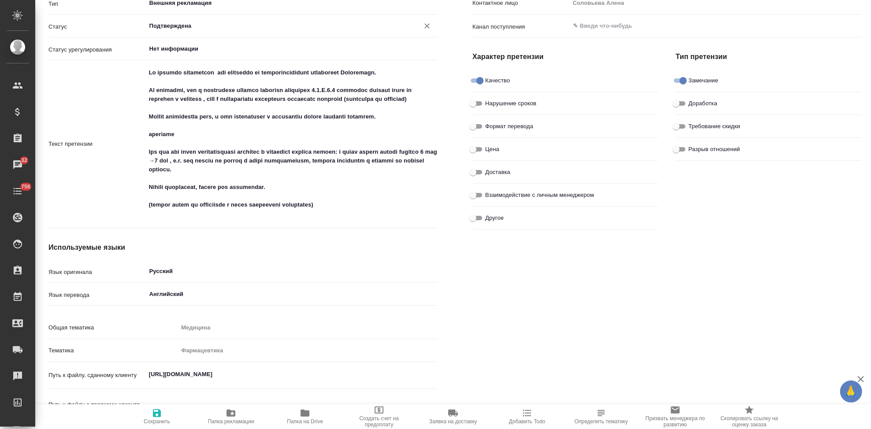
scroll to position [0, 0]
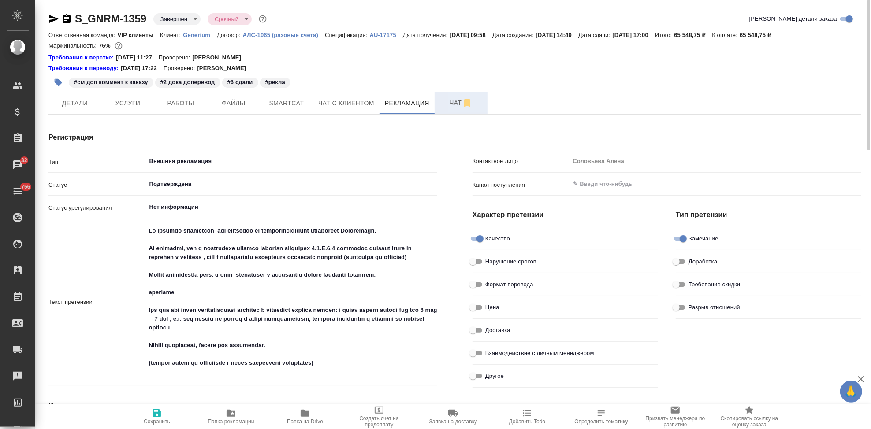
click at [453, 104] on span "Чат" at bounding box center [461, 102] width 42 height 11
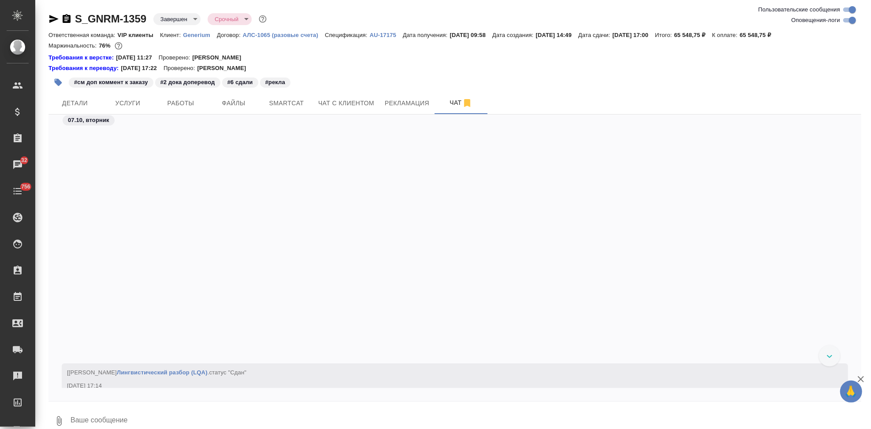
scroll to position [147551, 0]
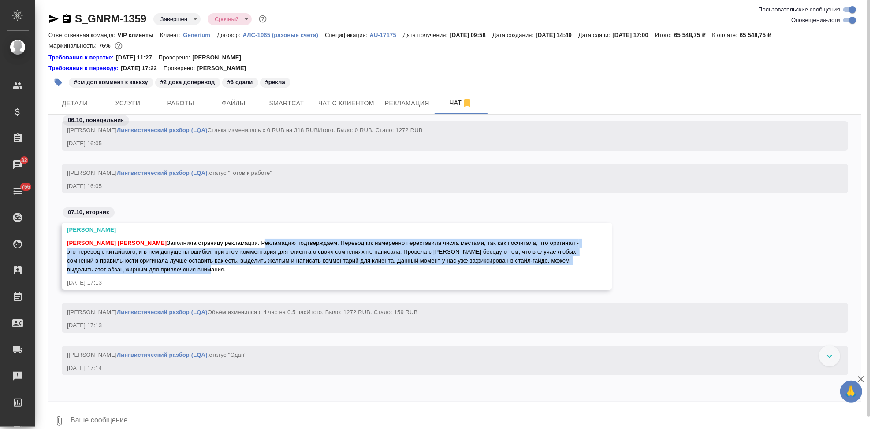
drag, startPoint x: 250, startPoint y: 251, endPoint x: 253, endPoint y: 280, distance: 28.8
click at [253, 274] on div "Кабаргина Анна Грабко Мария Заполнила страницу рекламации. Рекламацию подтвержд…" at bounding box center [324, 255] width 514 height 37
copy span "Рекламацию подтверждаем. Переводчик намеренно переставила числа местами, так ка…"
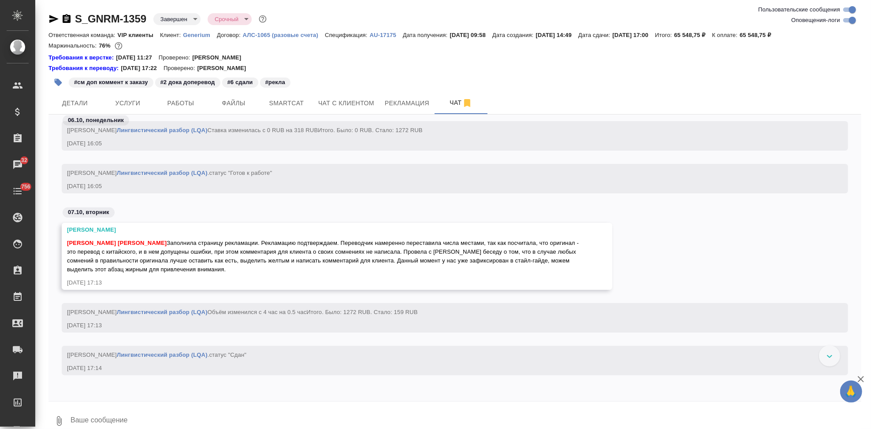
click at [336, 283] on div "Соловьева Елена Кабаргина Анна Грабко Мария 07.10.25, 17:13" at bounding box center [337, 256] width 550 height 67
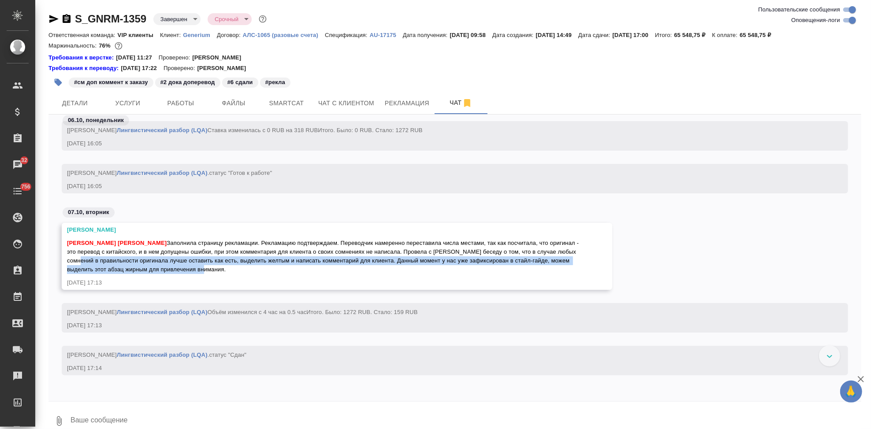
drag, startPoint x: 96, startPoint y: 270, endPoint x: 221, endPoint y: 278, distance: 125.3
click at [221, 273] on span "Кабаргина Анна Грабко Мария Заполнила страницу рекламации. Рекламацию подтвержд…" at bounding box center [323, 256] width 513 height 33
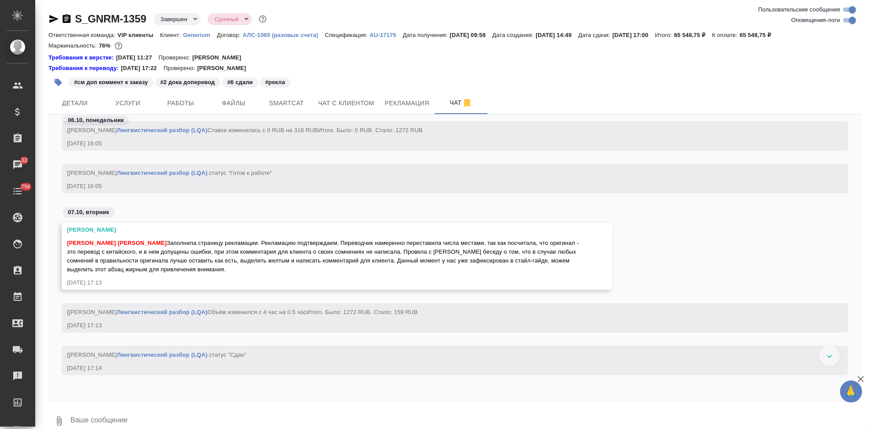
click at [234, 274] on div "Кабаргина Анна Грабко Мария Заполнила страницу рекламации. Рекламацию подтвержд…" at bounding box center [324, 255] width 514 height 37
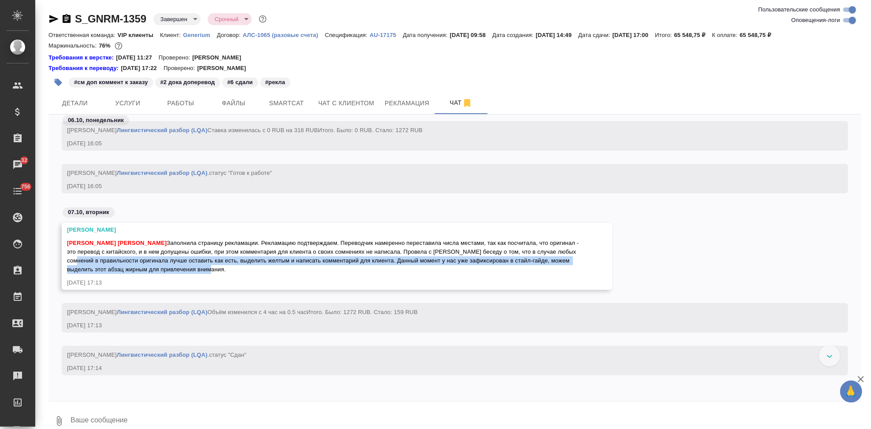
drag, startPoint x: 229, startPoint y: 278, endPoint x: 93, endPoint y: 271, distance: 136.3
click at [93, 271] on div "Кабаргина Анна Грабко Мария Заполнила страницу рекламации. Рекламацию подтвержд…" at bounding box center [324, 255] width 514 height 37
copy span "в правильности оригинала лучше оставить как есть, выделить желтым и написать ко…"
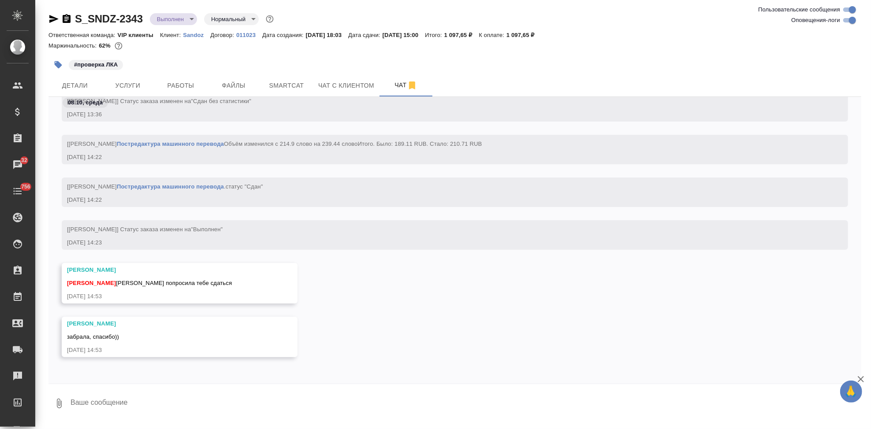
scroll to position [11414, 0]
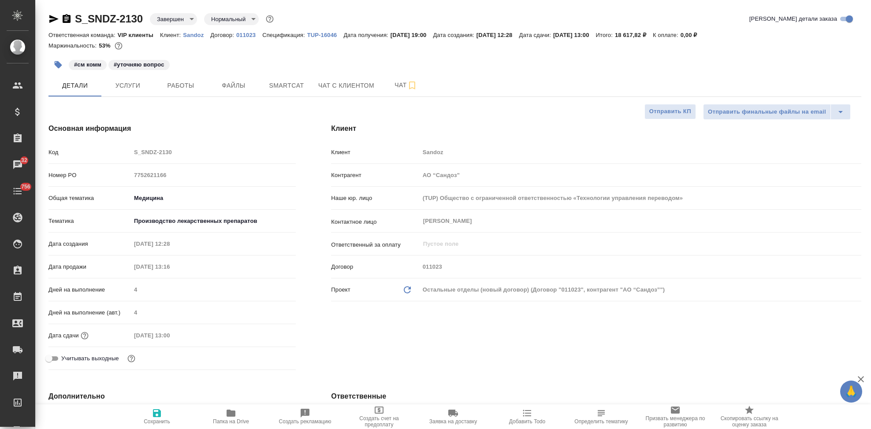
select select "RU"
